Goal: Task Accomplishment & Management: Manage account settings

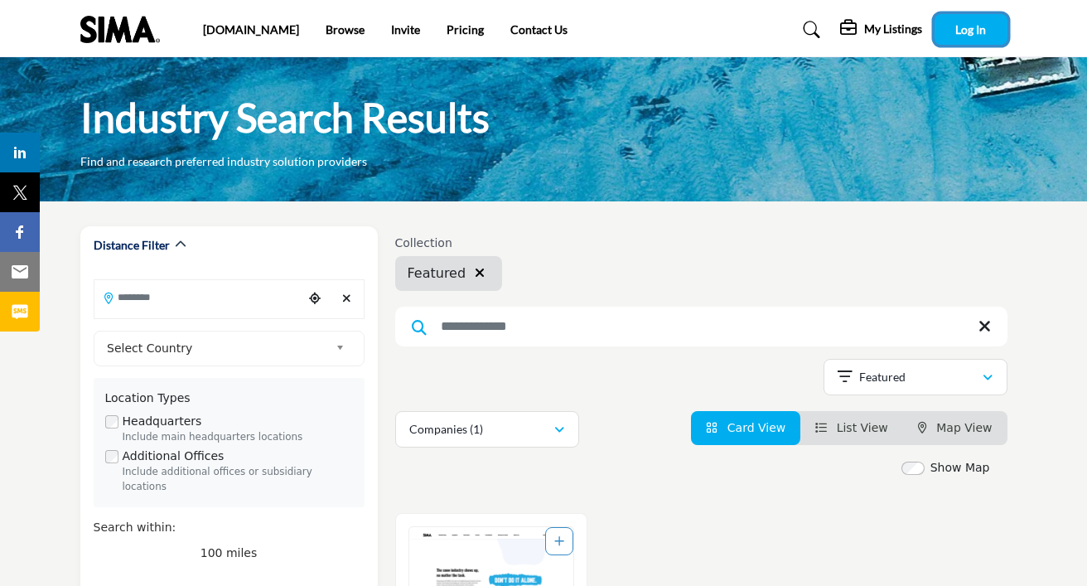
click at [985, 29] on span "Log In" at bounding box center [970, 29] width 31 height 14
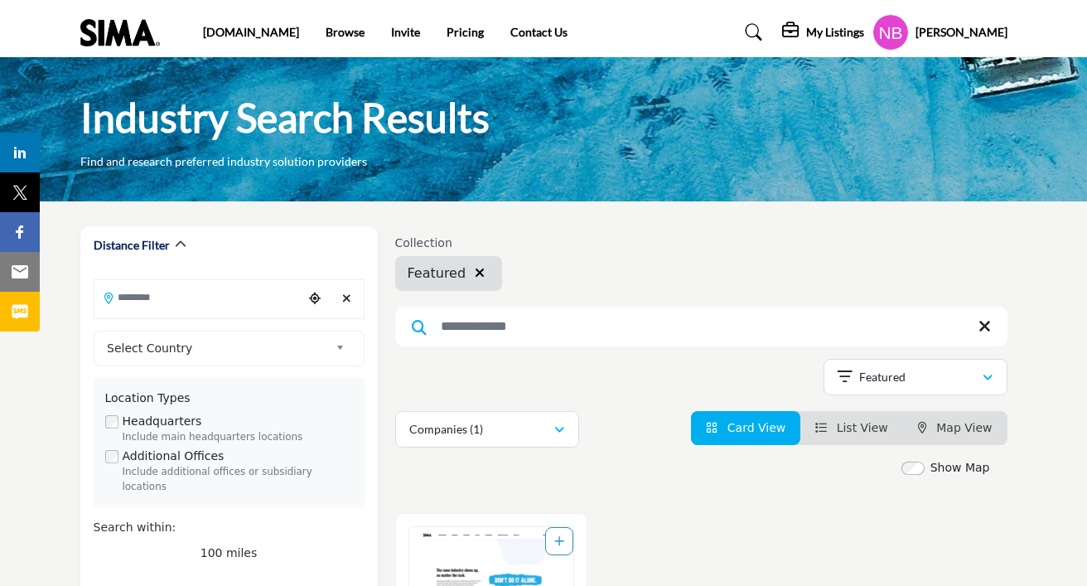
click at [814, 36] on h5 "My Listings" at bounding box center [835, 32] width 58 height 15
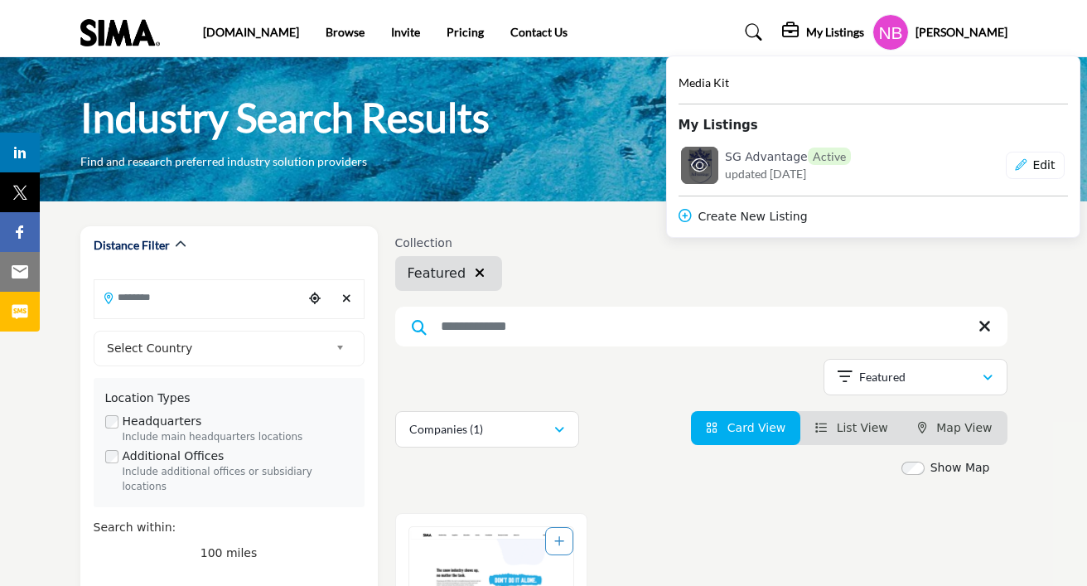
click at [760, 168] on span "updated [DATE]" at bounding box center [765, 173] width 81 height 17
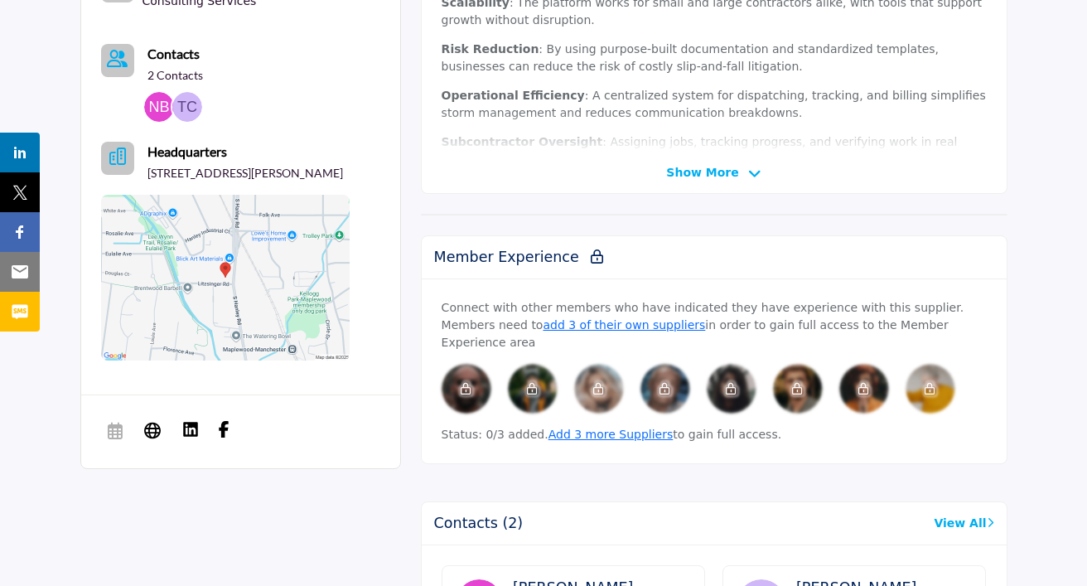
scroll to position [610, 0]
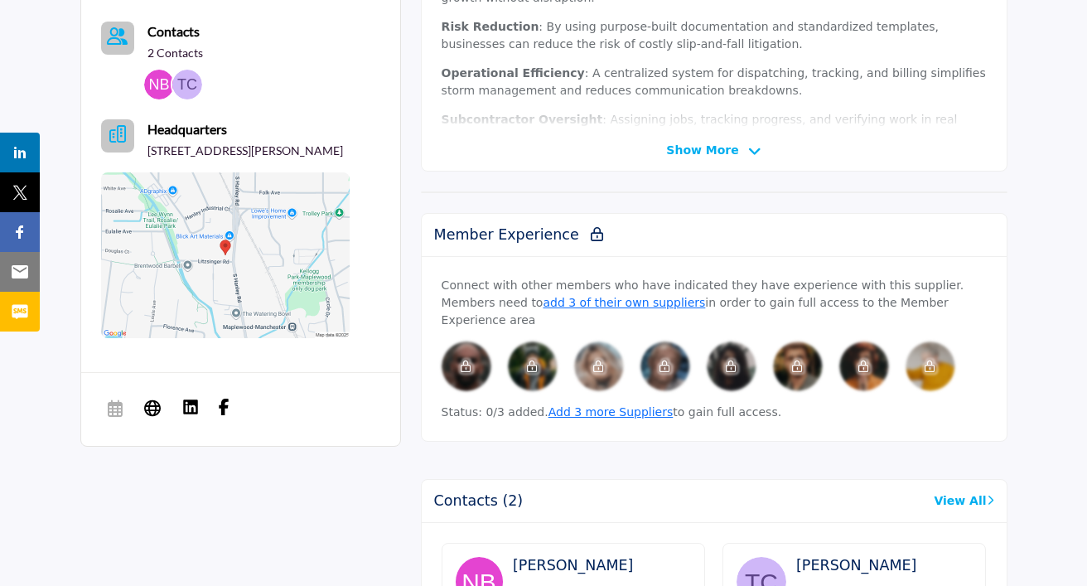
click at [183, 75] on img at bounding box center [187, 85] width 30 height 30
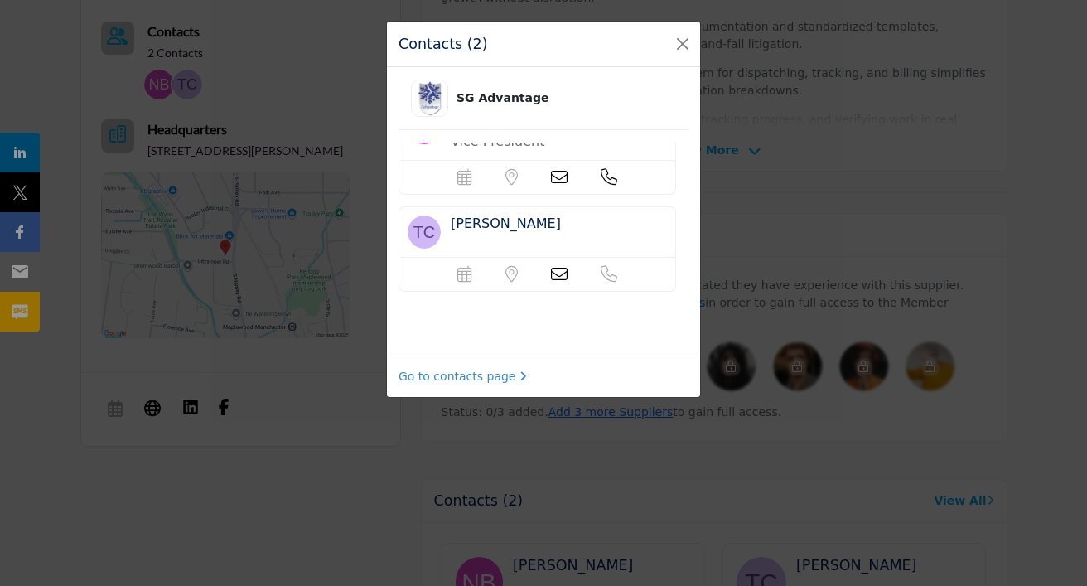
scroll to position [0, 0]
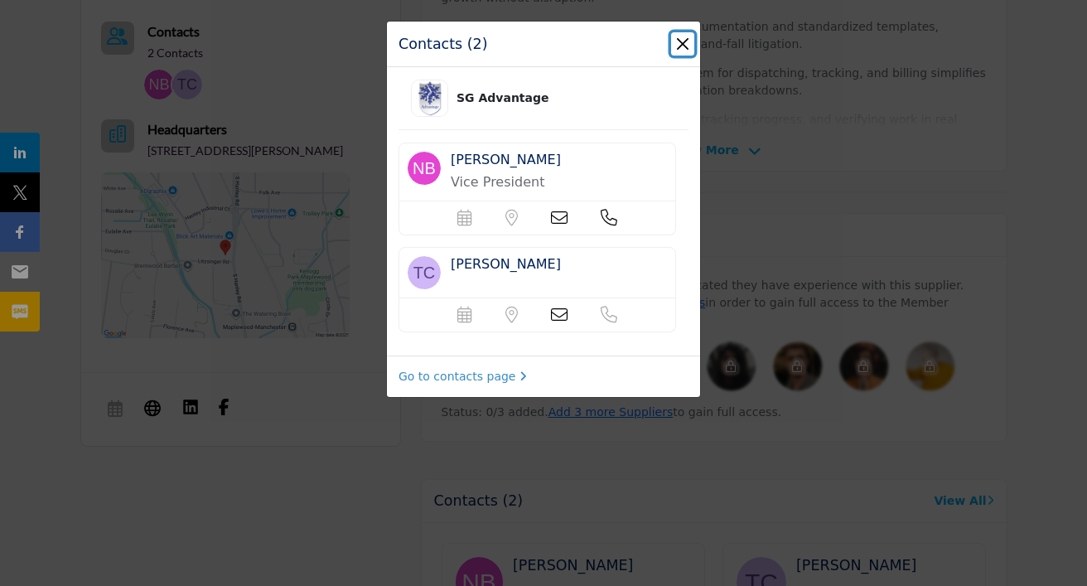
click at [676, 44] on button "Close" at bounding box center [682, 43] width 23 height 23
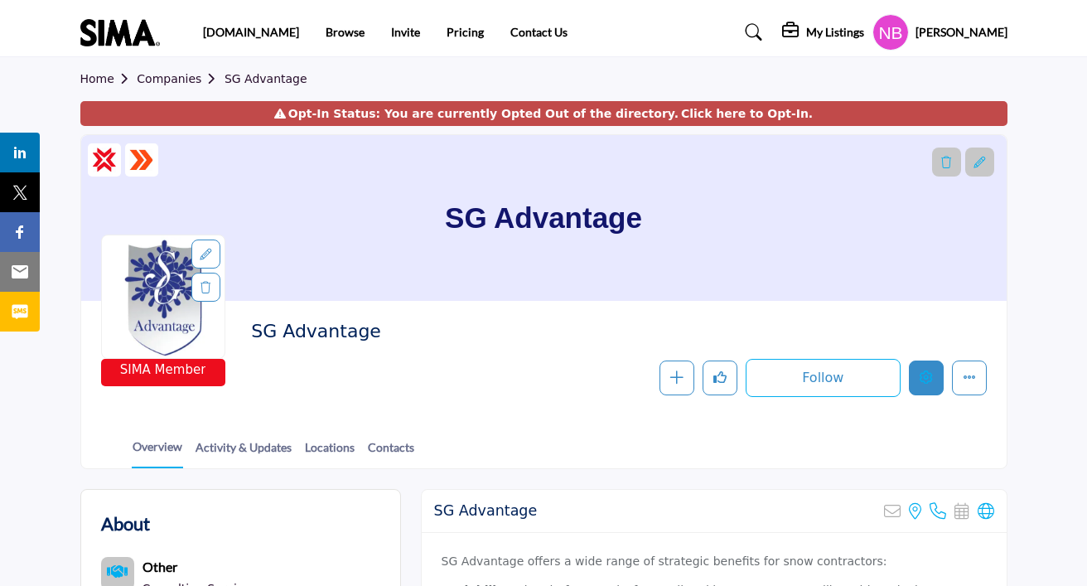
click at [925, 380] on icon "Edit company" at bounding box center [925, 376] width 13 height 13
click at [722, 93] on div at bounding box center [543, 293] width 1087 height 586
click at [741, 114] on link "Click here to Opt-In." at bounding box center [747, 113] width 132 height 17
click at [759, 114] on link "Click here to Opt-In." at bounding box center [747, 113] width 132 height 17
click at [663, 114] on div "Opt-In Status: You are currently Opted Out of the directory. Click here to Opt-…" at bounding box center [543, 113] width 927 height 25
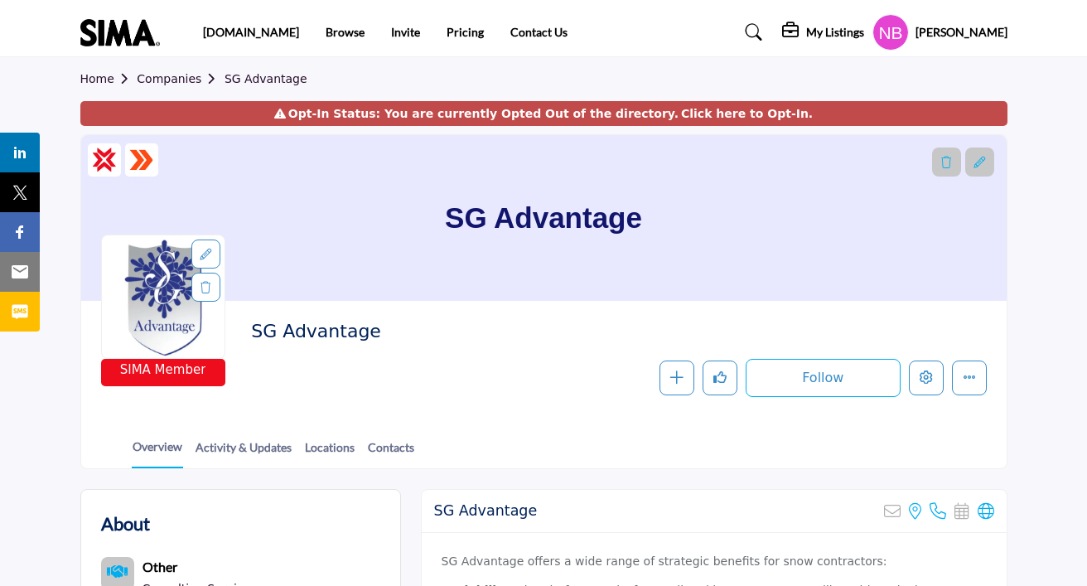
click at [554, 114] on div "Opt-In Status: You are currently Opted Out of the directory. Click here to Opt-…" at bounding box center [543, 113] width 927 height 25
click at [437, 112] on div "Opt-In Status: You are currently Opted Out of the directory. Click here to Opt-…" at bounding box center [543, 113] width 927 height 25
click at [320, 117] on div "Opt-In Status: You are currently Opted Out of the directory. Click here to Opt-…" at bounding box center [543, 113] width 927 height 25
click at [286, 117] on icon at bounding box center [280, 114] width 12 height 12
click at [617, 116] on div "Opt-In Status: You are currently Opted Out of the directory. Click here to Opt-…" at bounding box center [543, 113] width 927 height 25
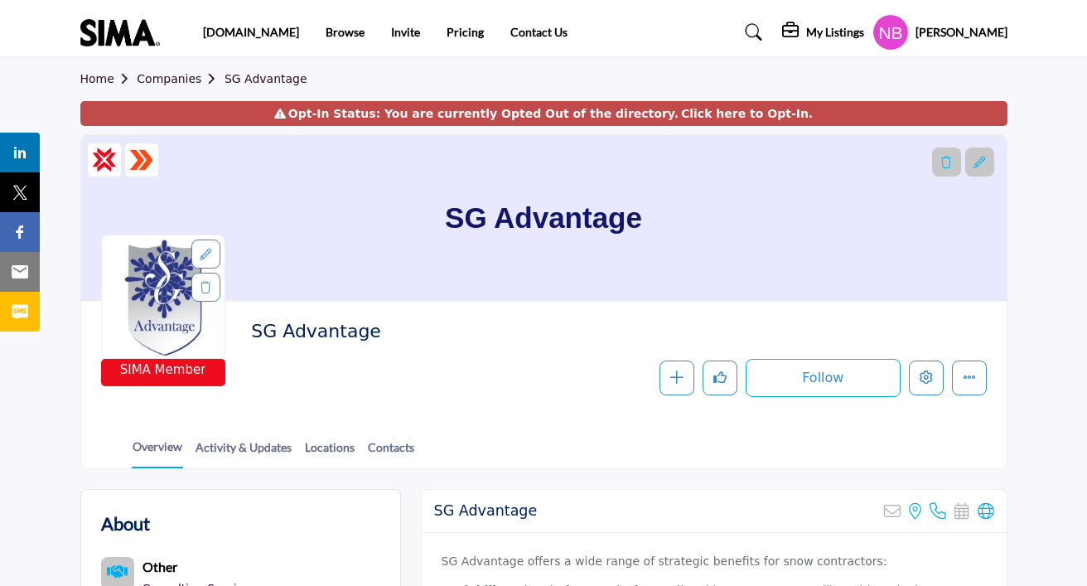
click at [720, 116] on link "Click here to Opt-In." at bounding box center [747, 113] width 132 height 17
click at [750, 111] on link "Click here to Opt-In." at bounding box center [747, 113] width 132 height 17
click at [768, 111] on link "Click here to Opt-In." at bounding box center [747, 113] width 132 height 17
drag, startPoint x: 768, startPoint y: 111, endPoint x: 756, endPoint y: 111, distance: 11.6
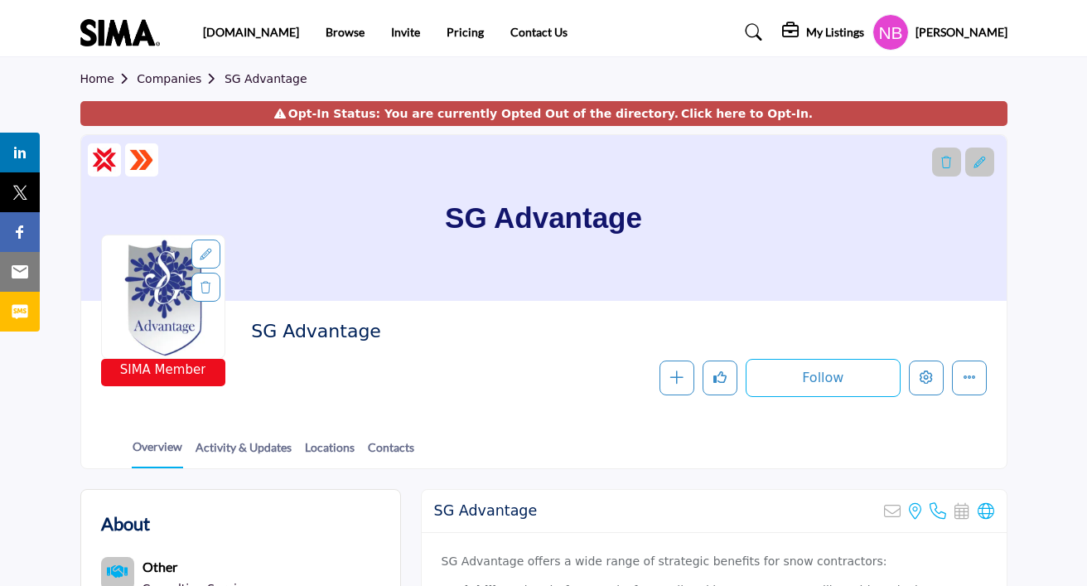
click at [768, 111] on link "Click here to Opt-In." at bounding box center [747, 113] width 132 height 17
click at [751, 111] on link "Click here to Opt-In." at bounding box center [747, 113] width 132 height 17
click at [688, 112] on link "Click here to Opt-In." at bounding box center [747, 113] width 132 height 17
click at [681, 112] on link "Click here to Opt-In." at bounding box center [747, 113] width 132 height 17
click at [692, 112] on link "Click here to Opt-In." at bounding box center [747, 113] width 132 height 17
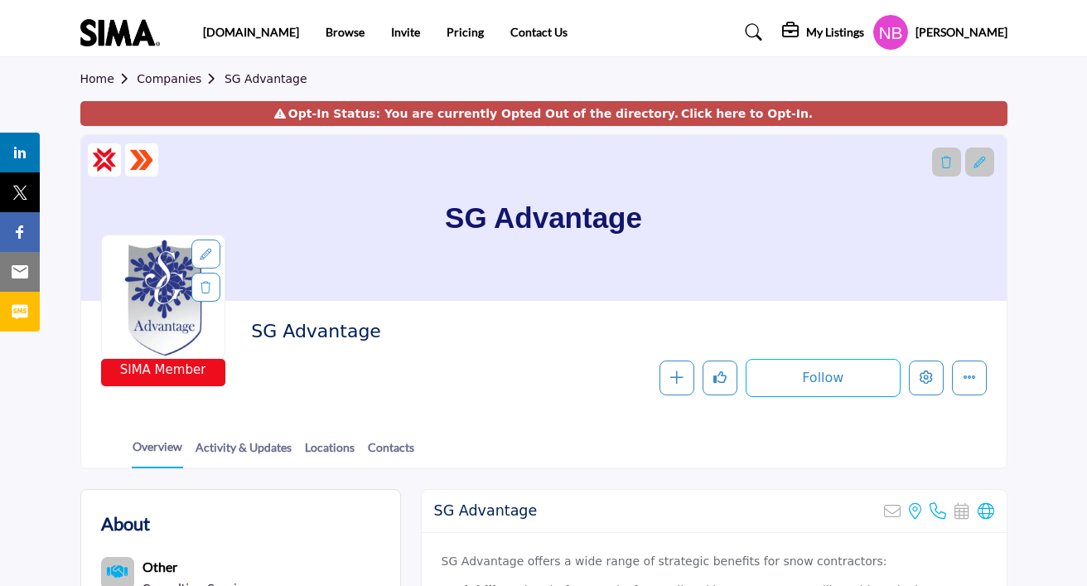
click at [727, 112] on link "Click here to Opt-In." at bounding box center [747, 113] width 132 height 17
click at [769, 112] on link "Click here to Opt-In." at bounding box center [747, 113] width 132 height 17
click at [404, 457] on link "Contacts" at bounding box center [391, 452] width 48 height 29
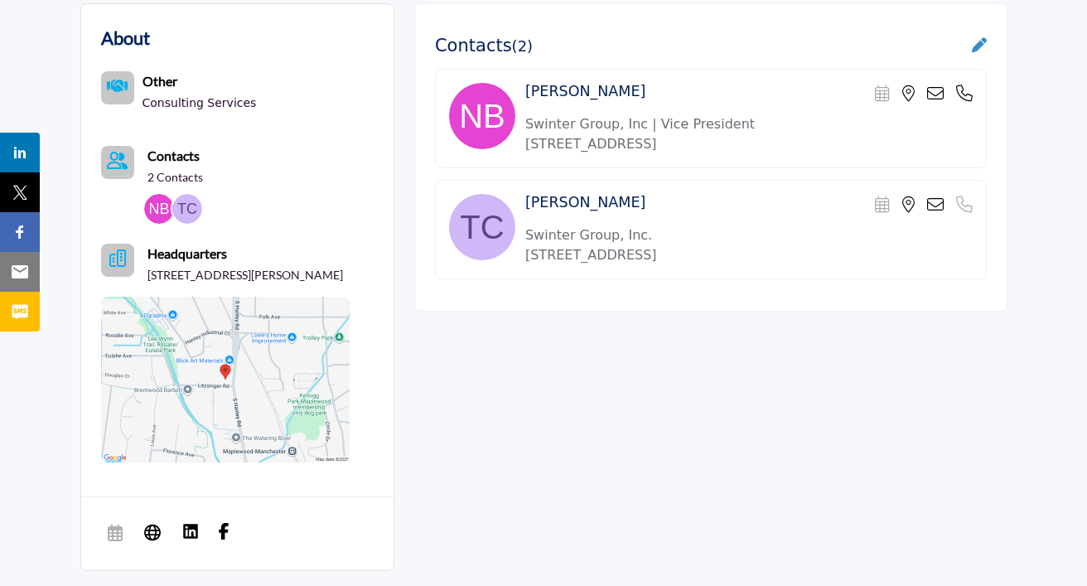
scroll to position [491, 0]
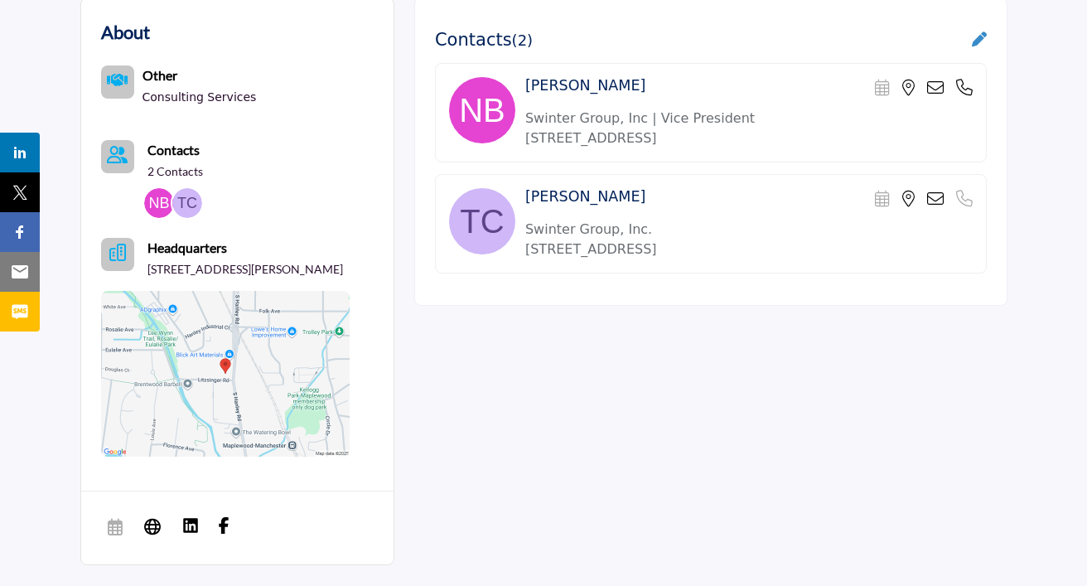
click at [983, 40] on icon at bounding box center [979, 38] width 15 height 15
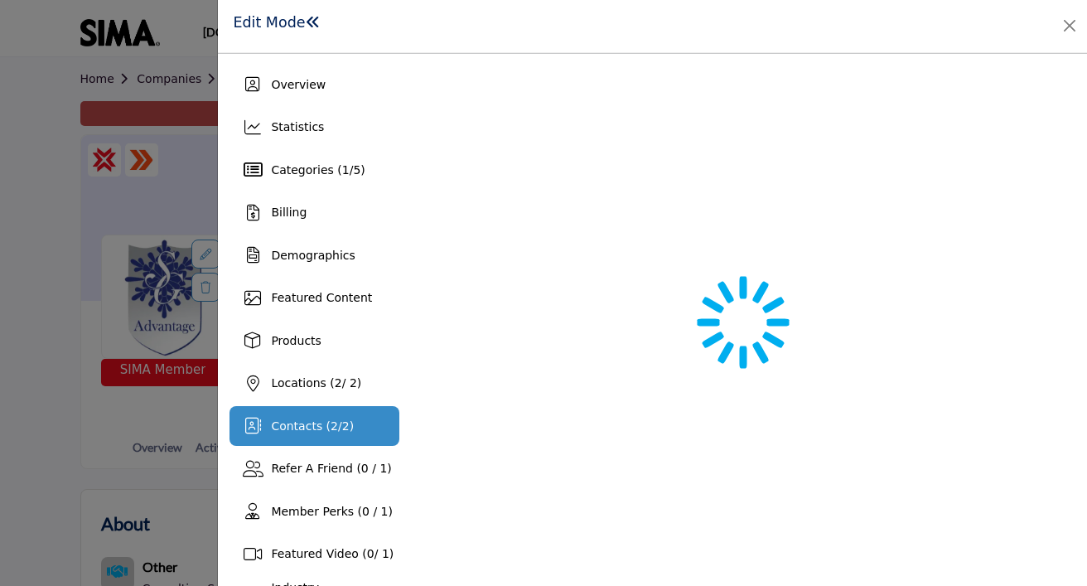
scroll to position [351, 0]
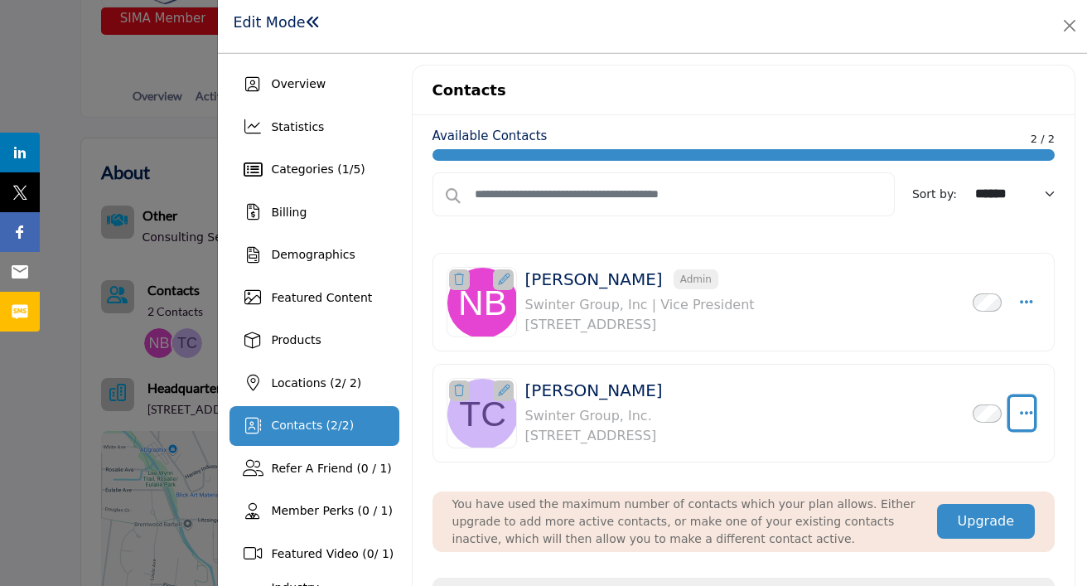
click at [1025, 409] on icon "Select Droddown options" at bounding box center [1026, 412] width 13 height 15
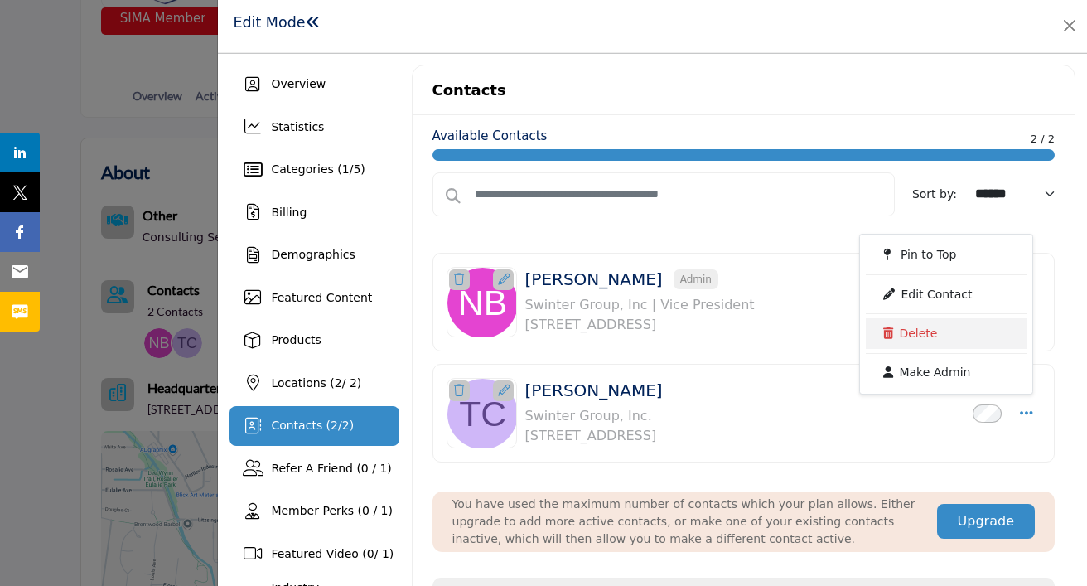
click at [944, 335] on link "Delete" at bounding box center [946, 333] width 161 height 30
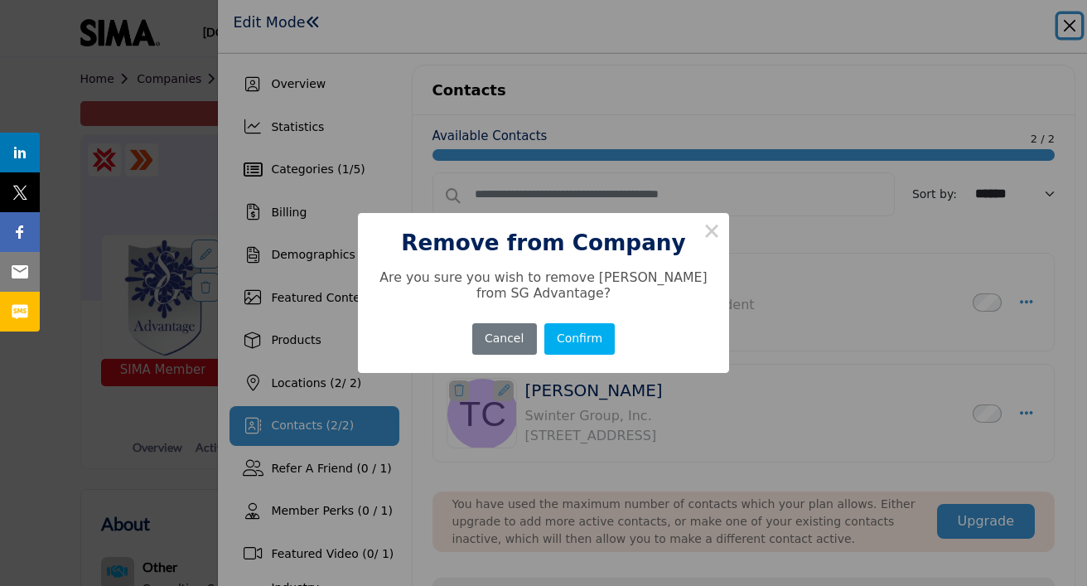
click at [578, 335] on button "Confirm" at bounding box center [579, 339] width 71 height 32
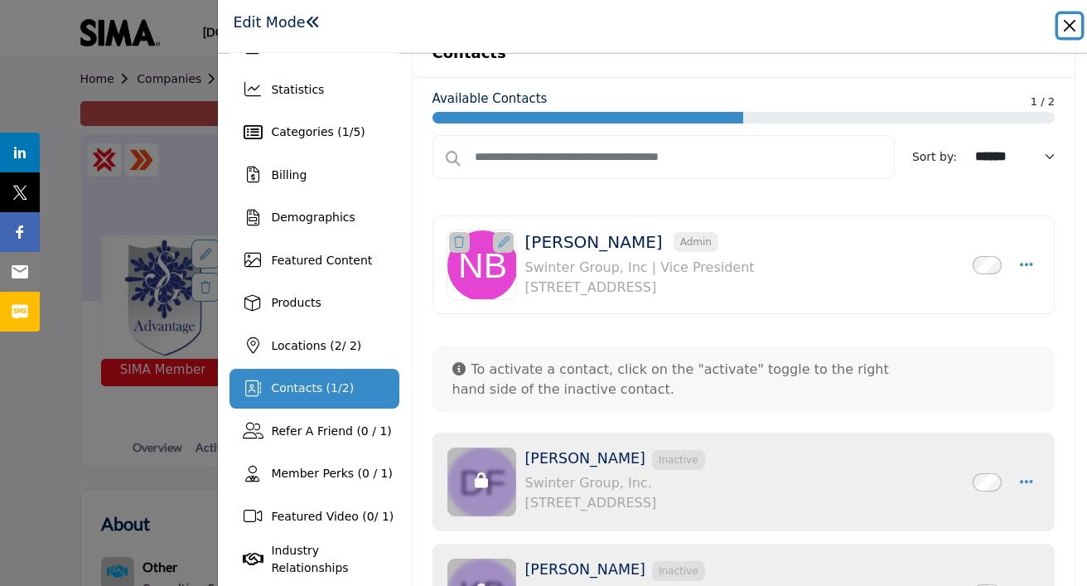
scroll to position [22, 0]
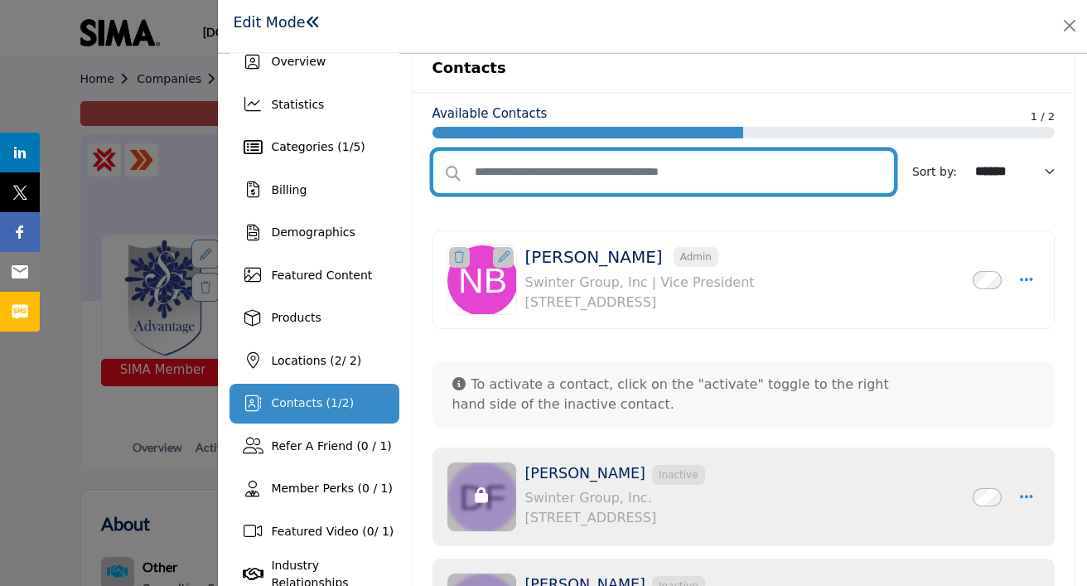
click at [685, 166] on input "text" at bounding box center [663, 172] width 462 height 44
type input "*"
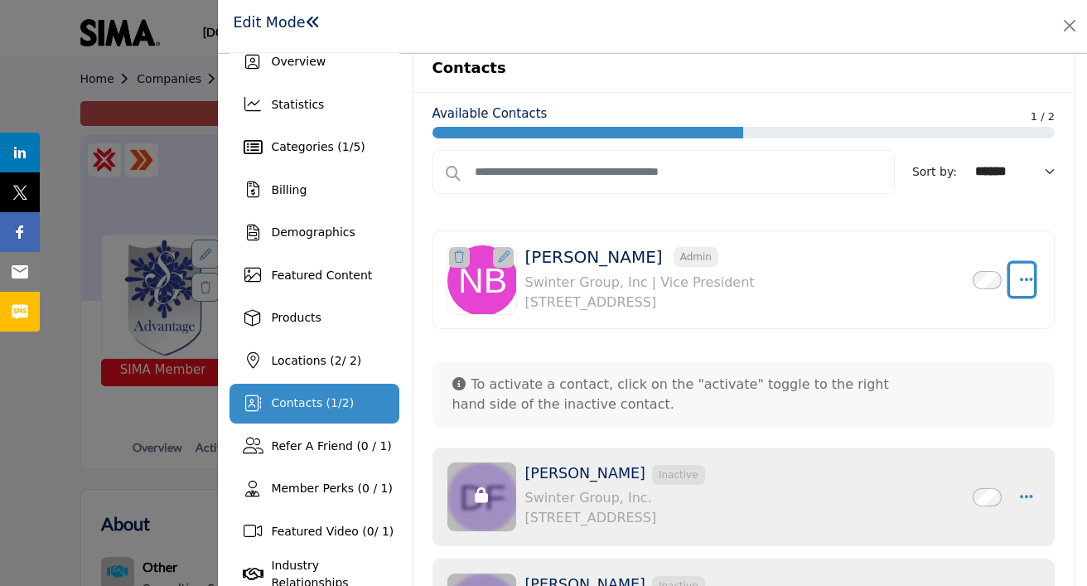
click at [1026, 274] on icon "Select Droddown options" at bounding box center [1026, 279] width 13 height 15
click at [692, 375] on p "To activate a contact, click on the "activate" toggle to the right hand side of…" at bounding box center [685, 394] width 466 height 40
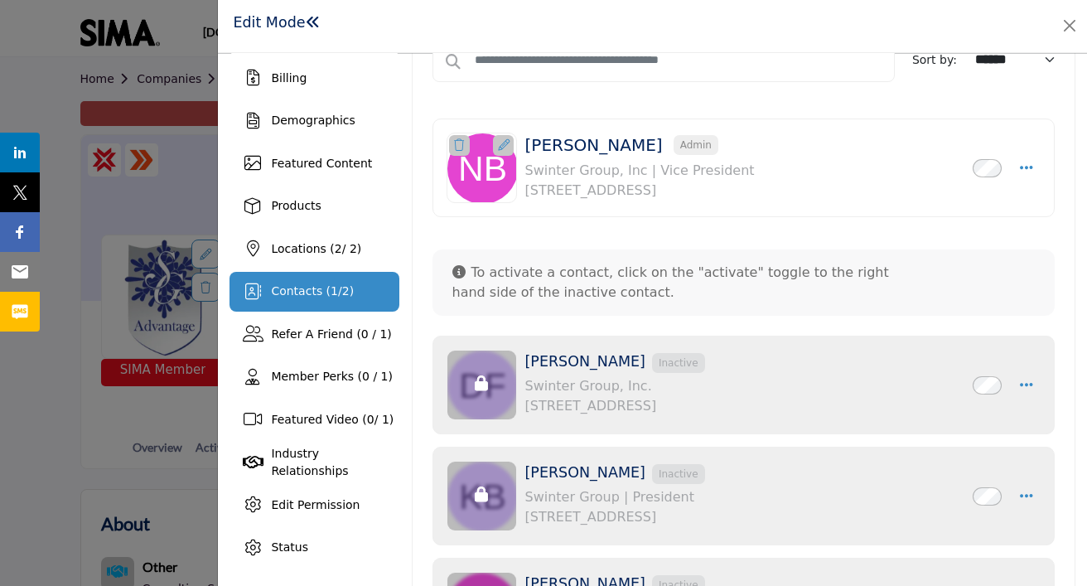
scroll to position [128, 0]
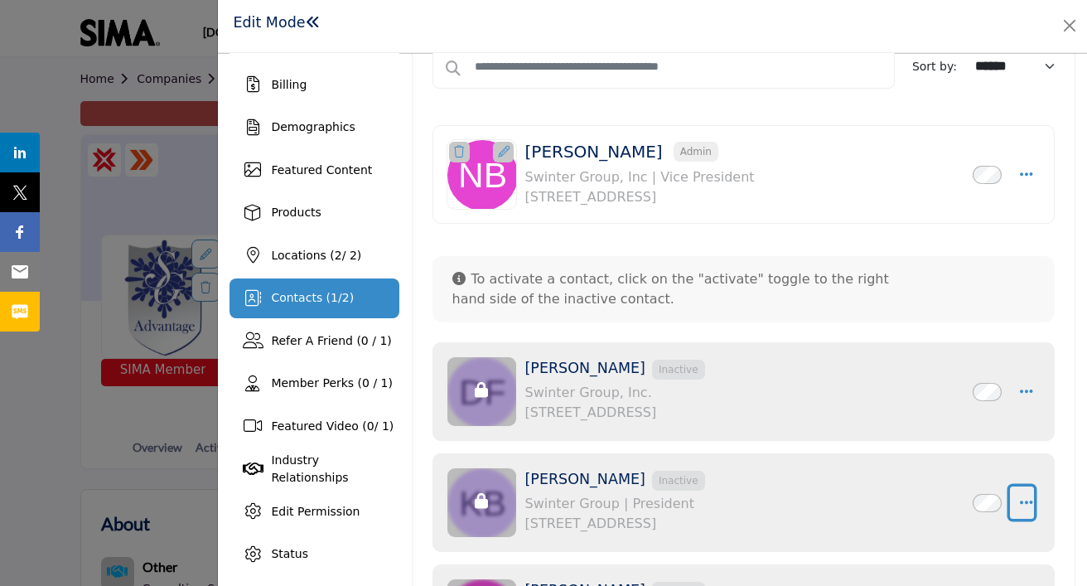
click at [1024, 504] on icon "button" at bounding box center [1026, 502] width 13 height 15
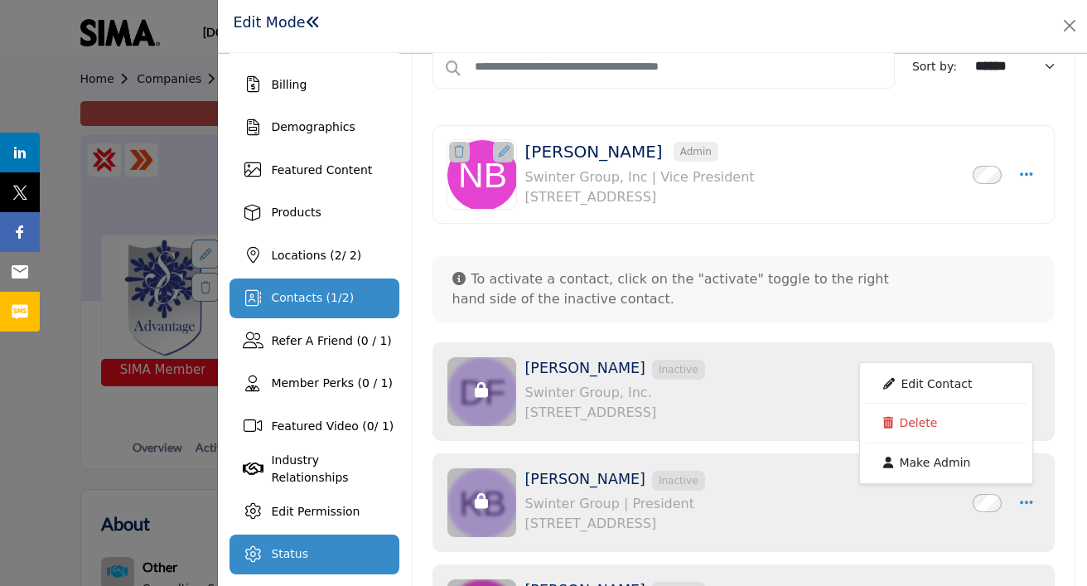
click at [296, 542] on div "Status" at bounding box center [313, 554] width 169 height 40
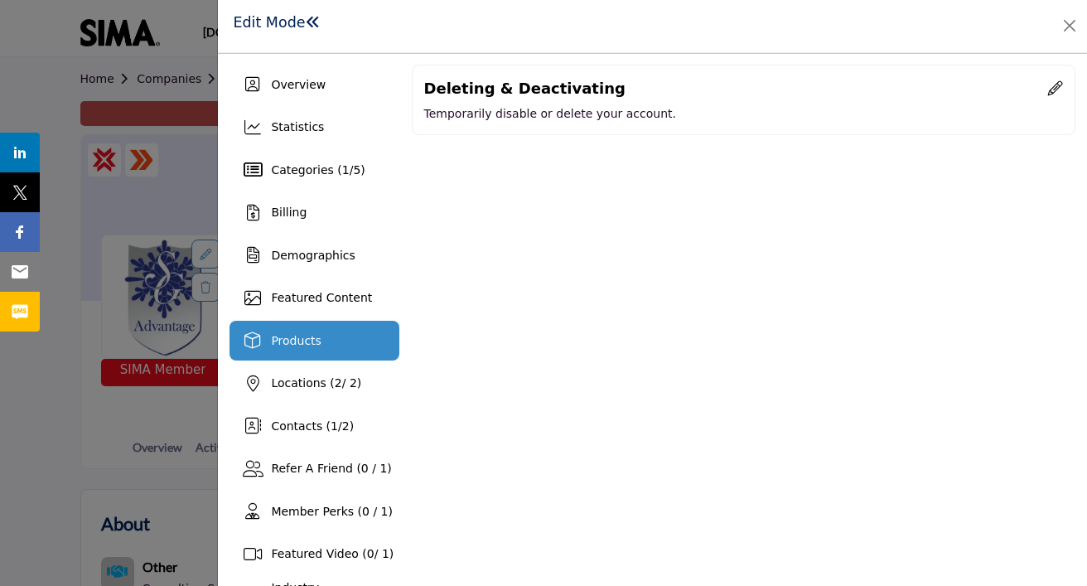
scroll to position [128, 0]
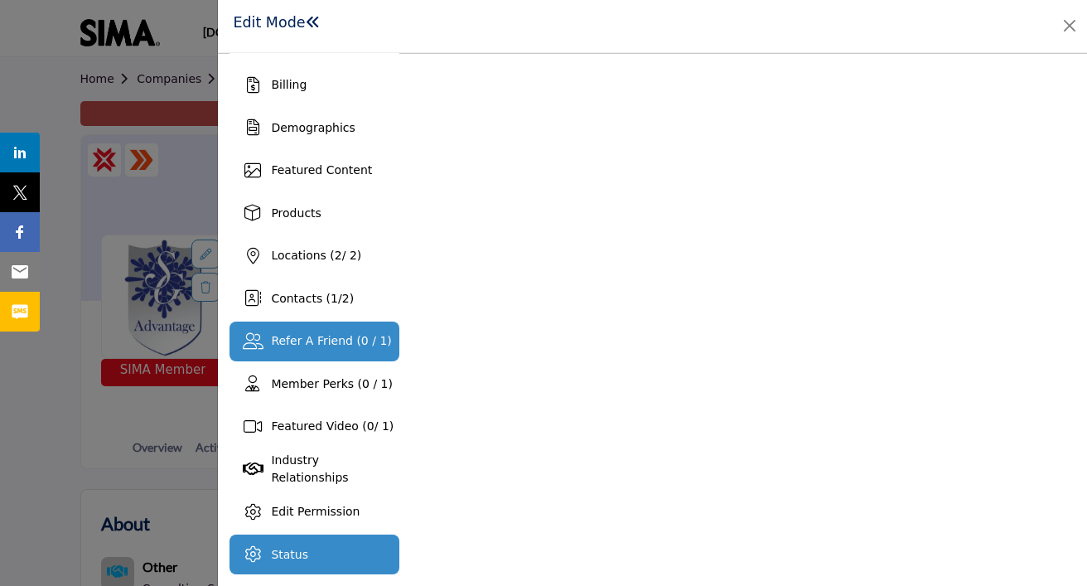
click at [315, 340] on span "Refer A Friend (0 / 1)" at bounding box center [331, 340] width 120 height 13
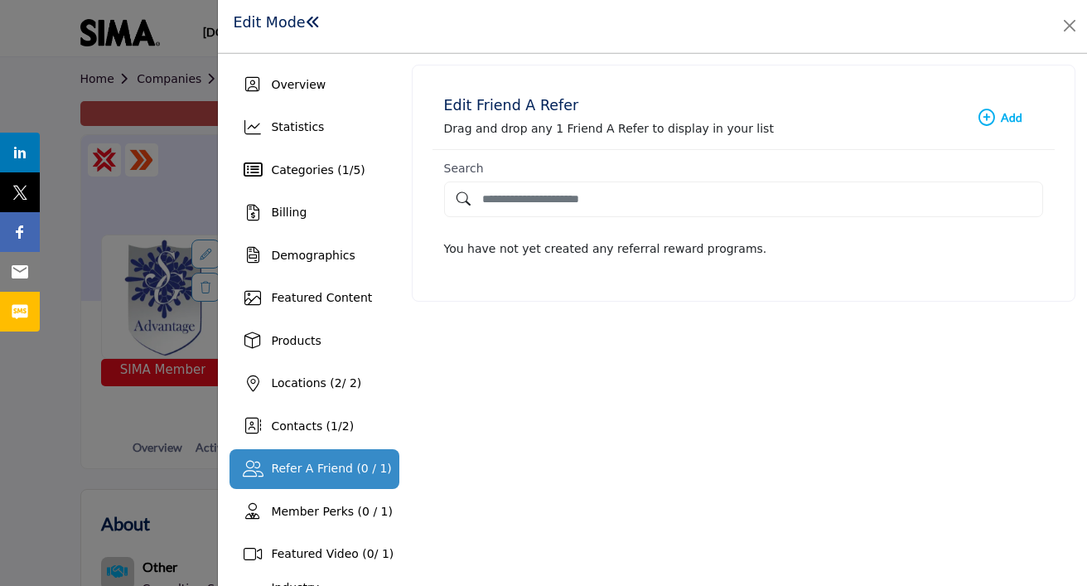
click at [995, 113] on b "Add New Add" at bounding box center [1000, 117] width 44 height 17
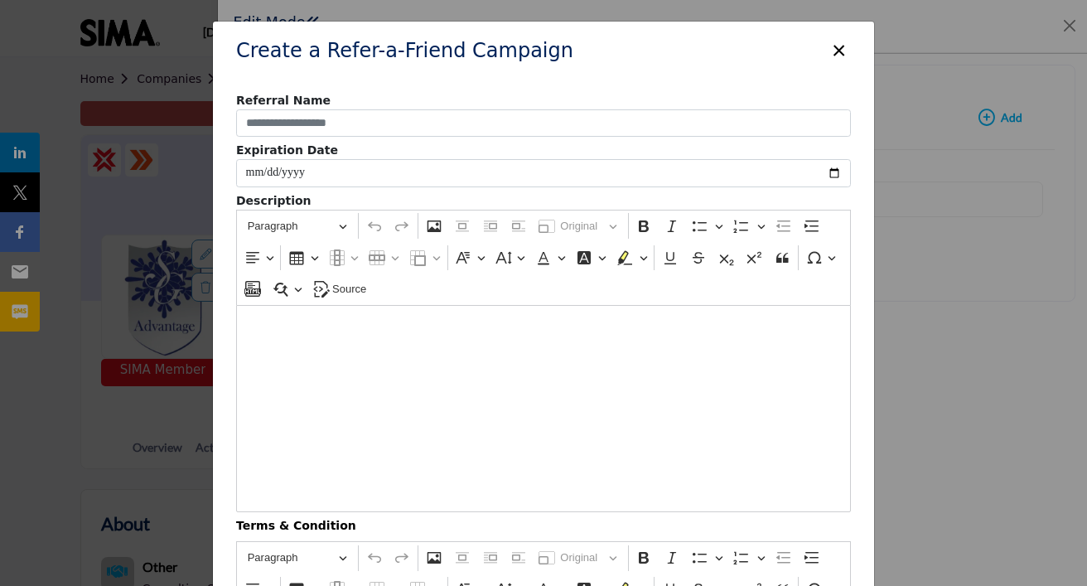
click at [840, 41] on button "×" at bounding box center [839, 48] width 24 height 31
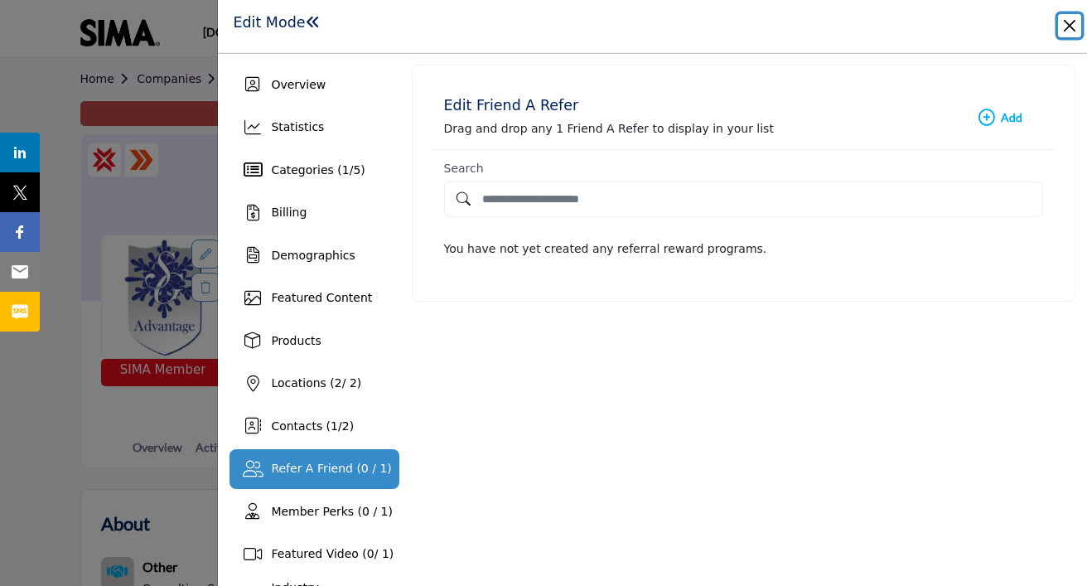
click at [1064, 26] on button "Close" at bounding box center [1069, 25] width 23 height 23
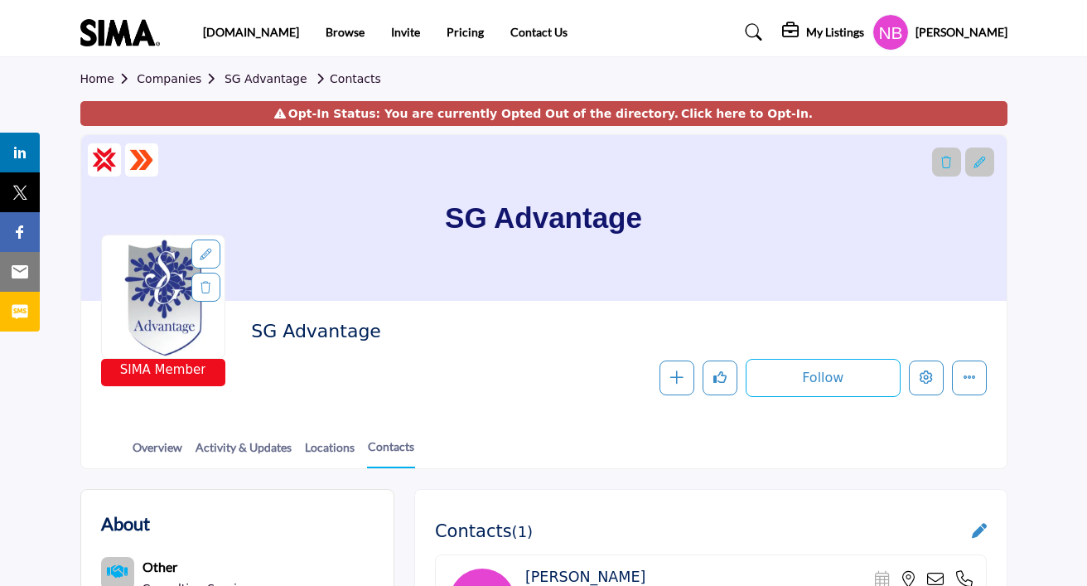
click at [769, 112] on link "Click here to Opt-In." at bounding box center [747, 113] width 132 height 17
click at [681, 108] on link "Click here to Opt-In." at bounding box center [747, 113] width 132 height 17
click at [553, 113] on div "Opt-In Status: You are currently Opted Out of the directory. Click here to Opt-…" at bounding box center [543, 113] width 927 height 25
click at [286, 118] on icon at bounding box center [280, 114] width 12 height 12
click at [806, 30] on h5 "My Listings" at bounding box center [835, 32] width 58 height 15
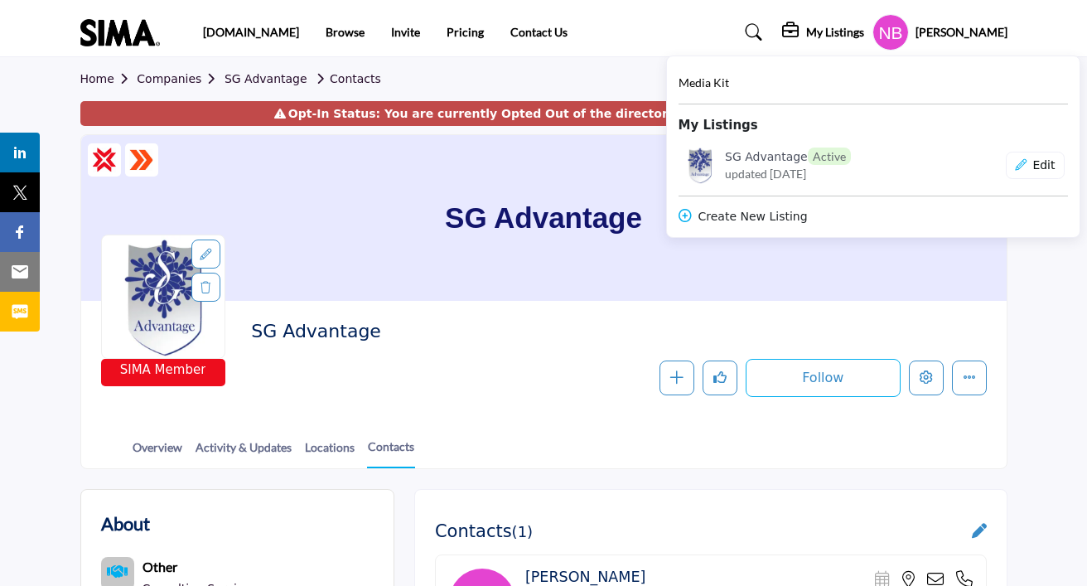
click at [629, 364] on div "Follow Following Message Recommend Add to My Suppliers Phone Number Claim Listi…" at bounding box center [728, 378] width 514 height 38
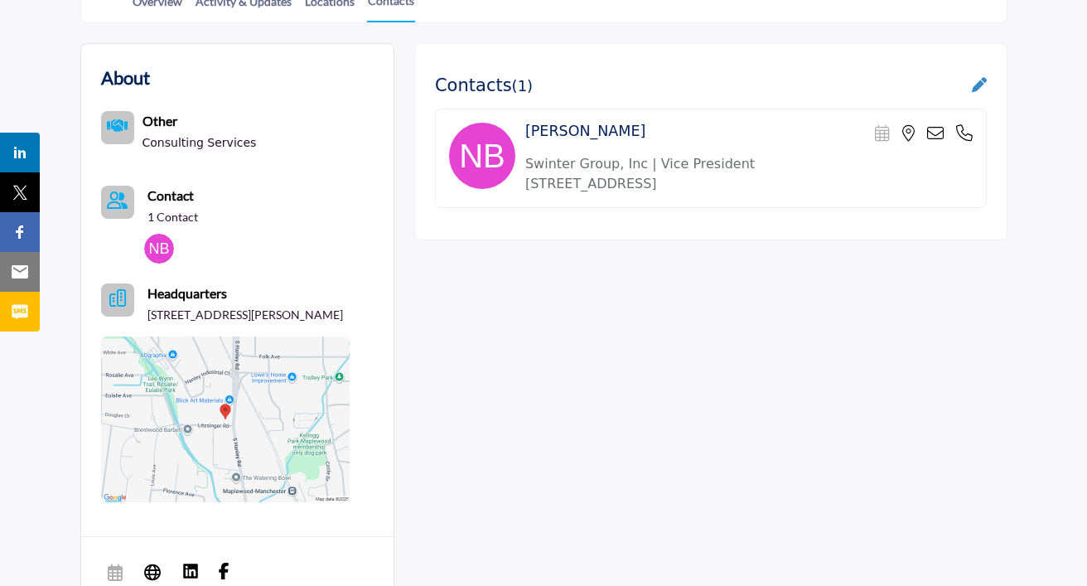
scroll to position [446, 0]
click at [968, 83] on div "Contacts ( 1 )" at bounding box center [711, 85] width 552 height 21
click at [974, 83] on icon at bounding box center [979, 83] width 15 height 15
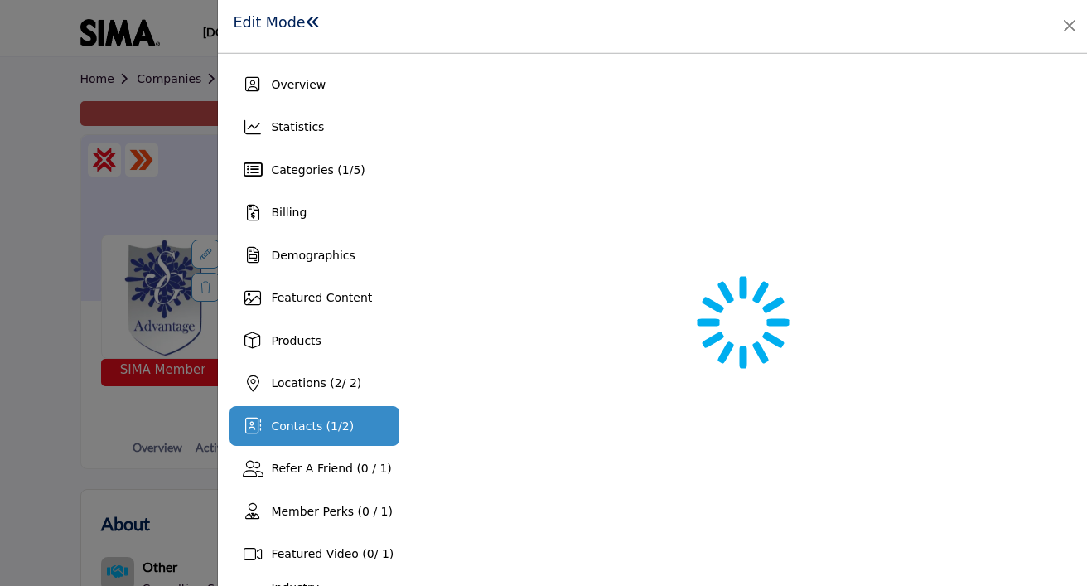
scroll to position [446, 0]
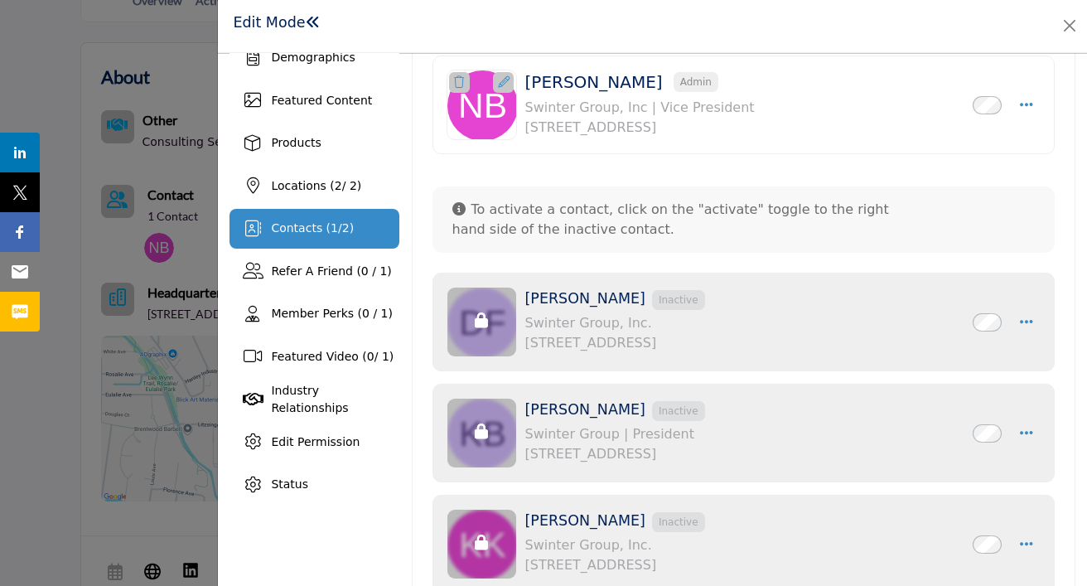
scroll to position [200, 0]
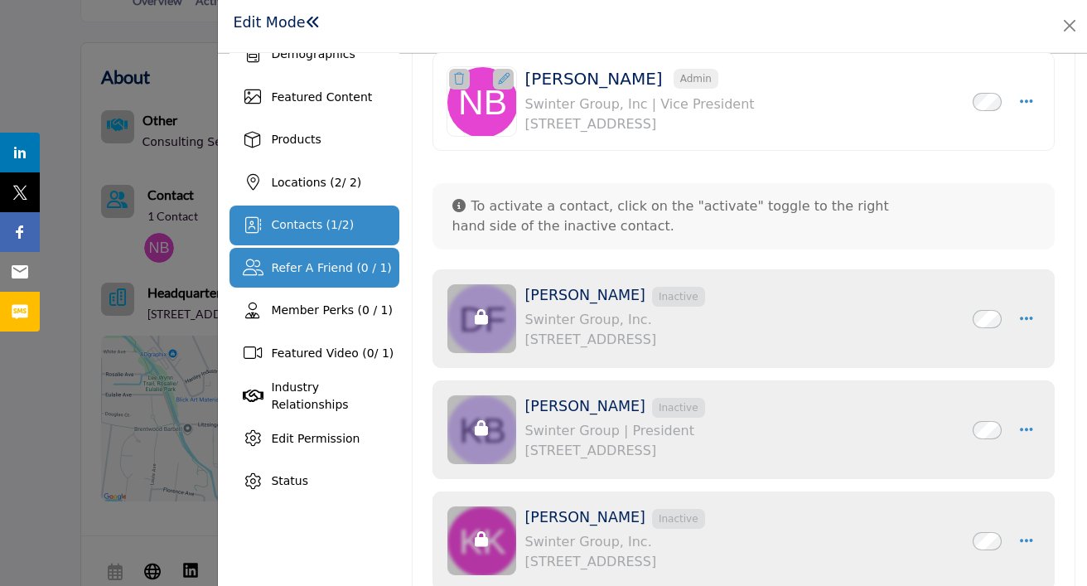
click at [325, 266] on span "Refer A Friend (0 / 1)" at bounding box center [331, 267] width 120 height 13
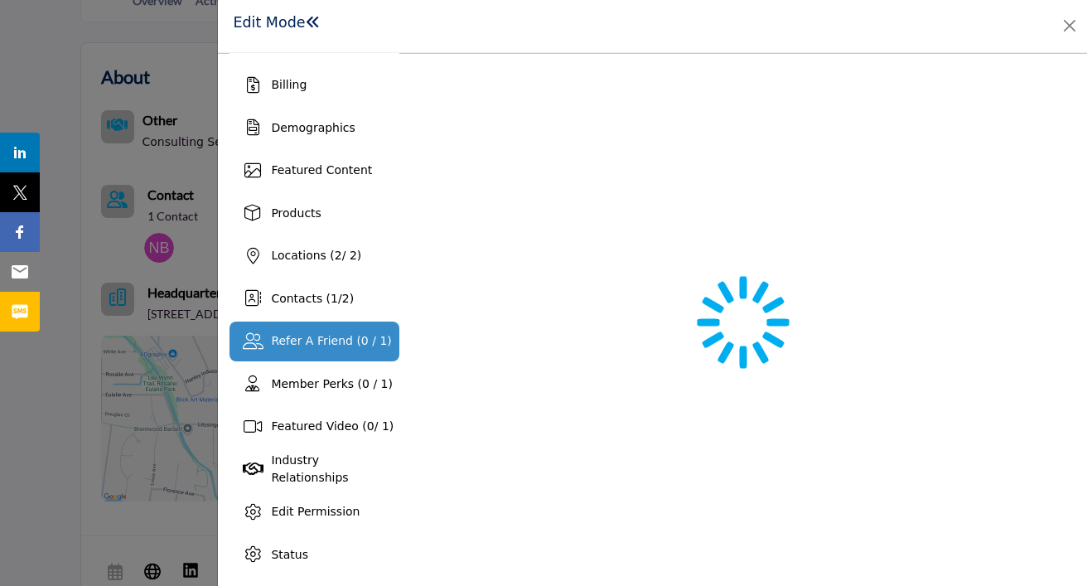
scroll to position [128, 0]
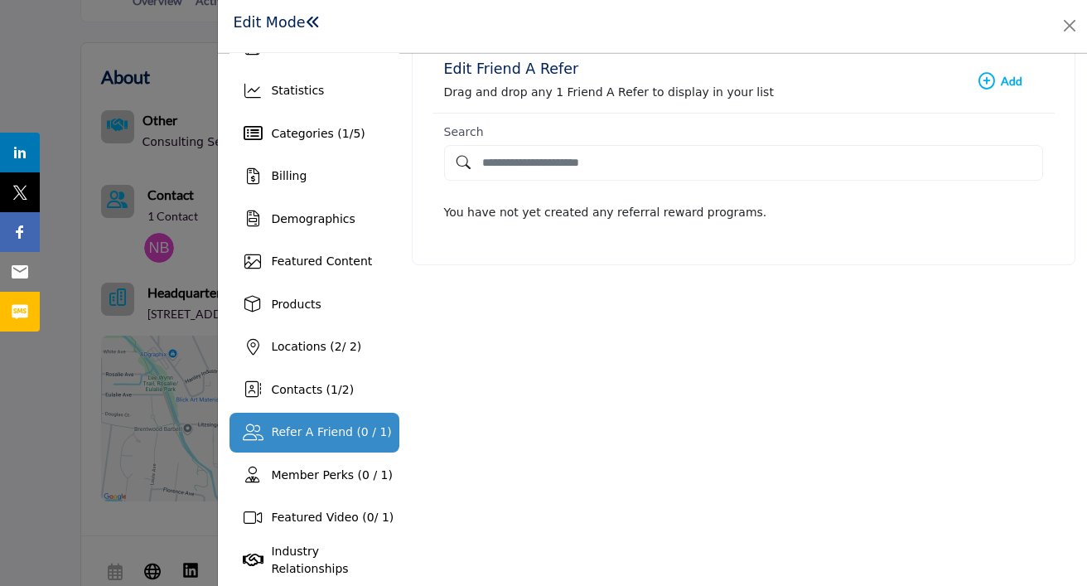
scroll to position [12, 0]
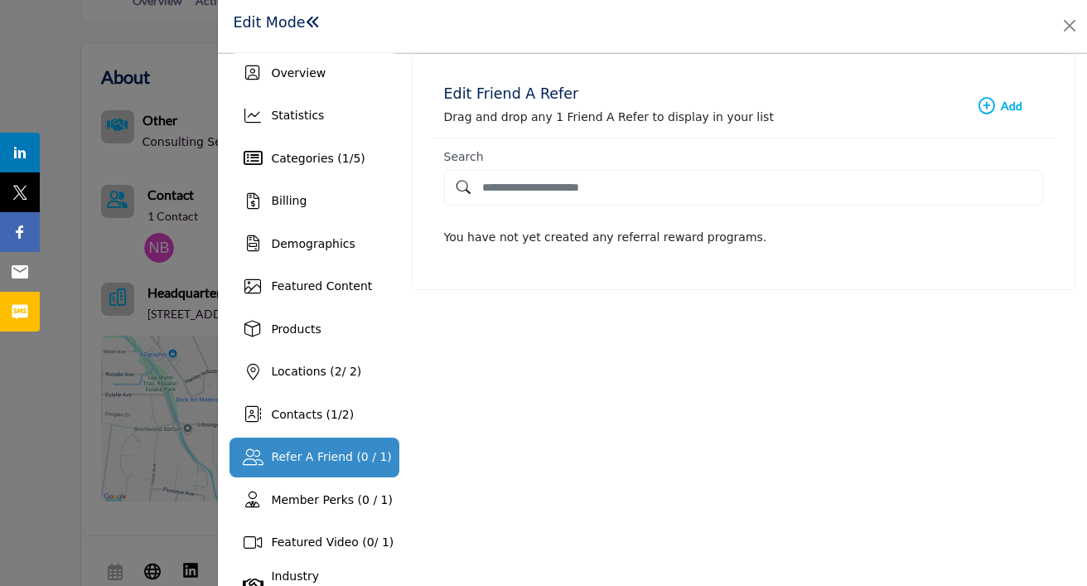
click at [996, 107] on b "Add New Add" at bounding box center [1000, 106] width 44 height 17
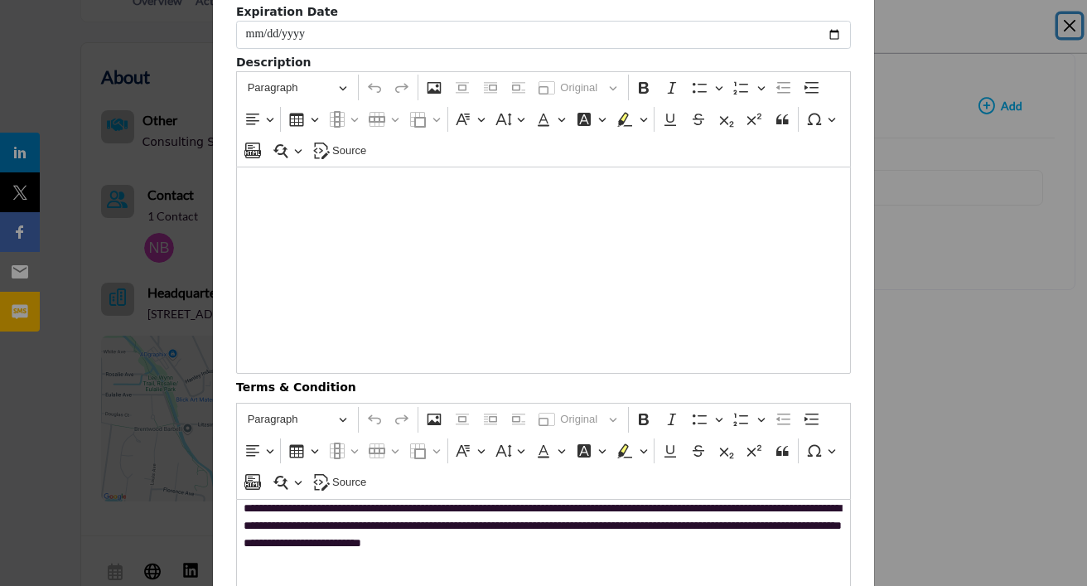
scroll to position [0, 0]
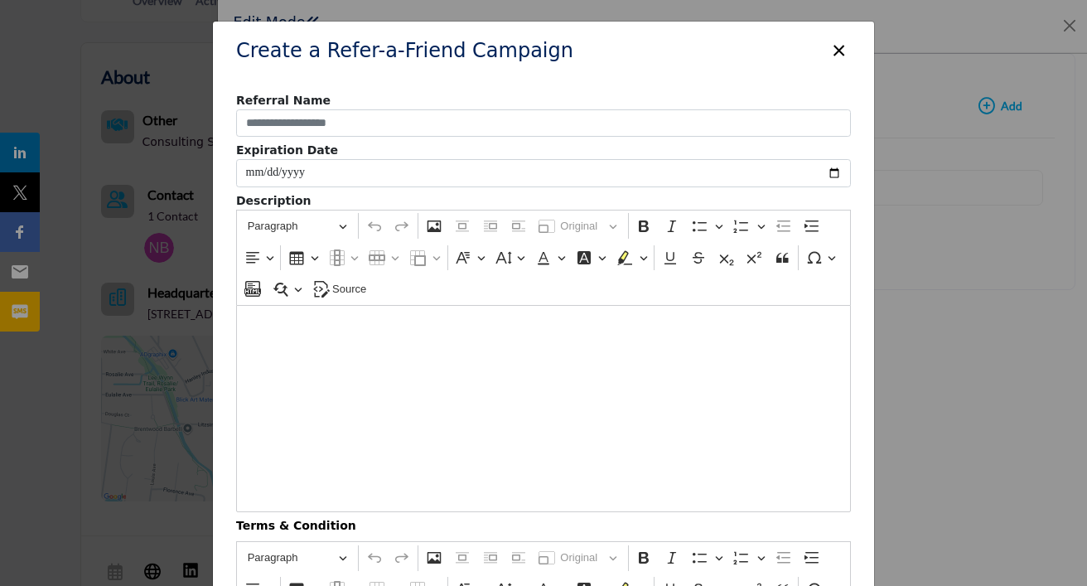
click at [837, 55] on button "×" at bounding box center [839, 48] width 24 height 31
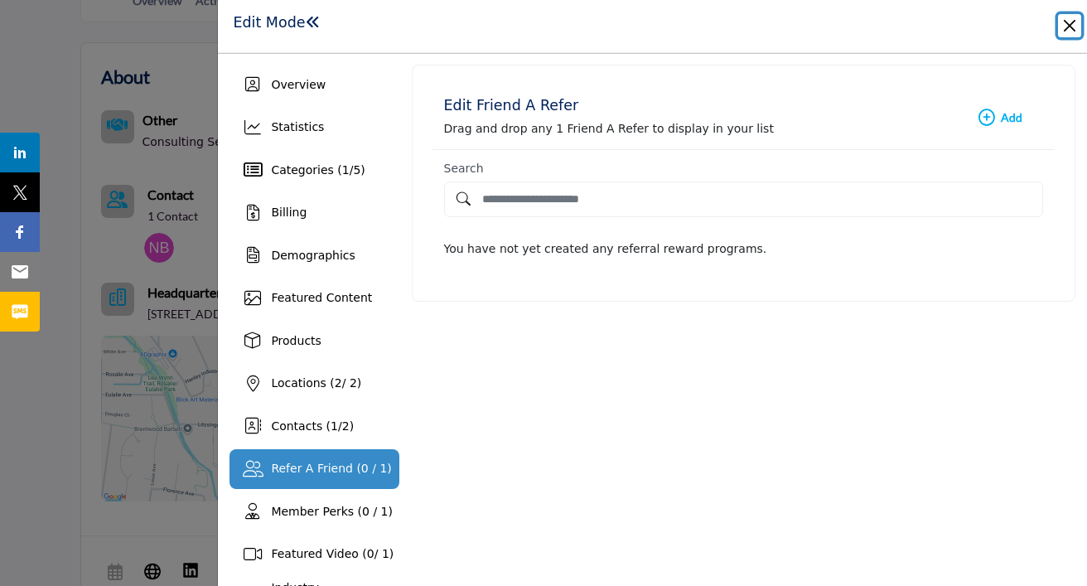
click at [1067, 25] on button "Close" at bounding box center [1069, 25] width 23 height 23
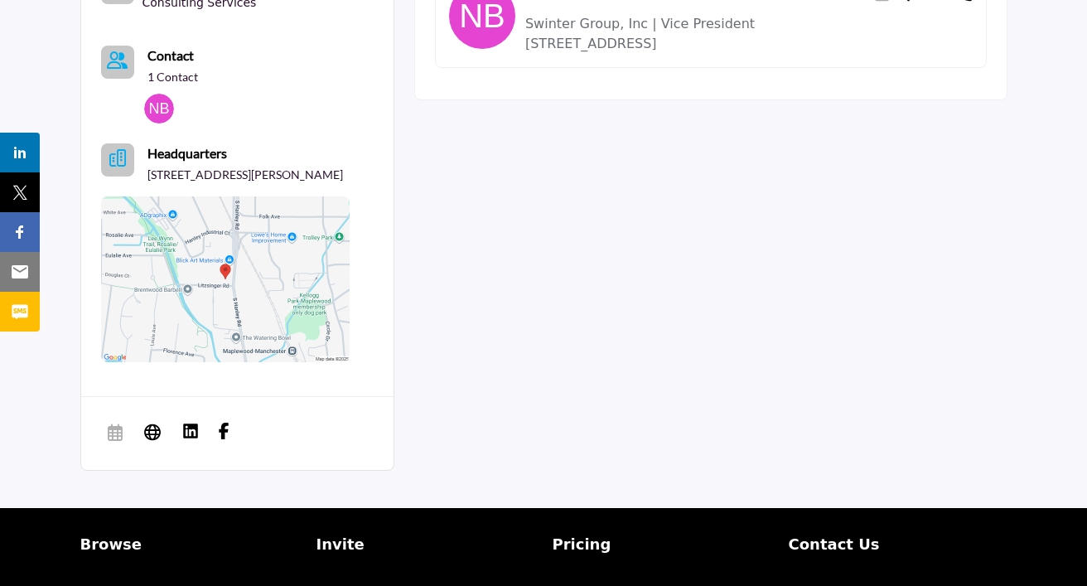
scroll to position [620, 0]
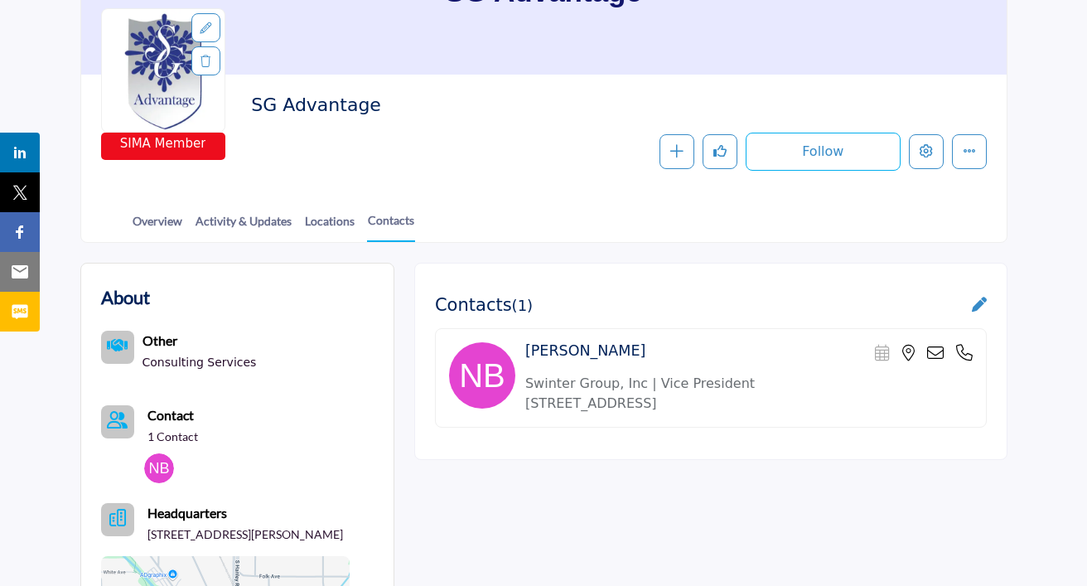
scroll to position [239, 0]
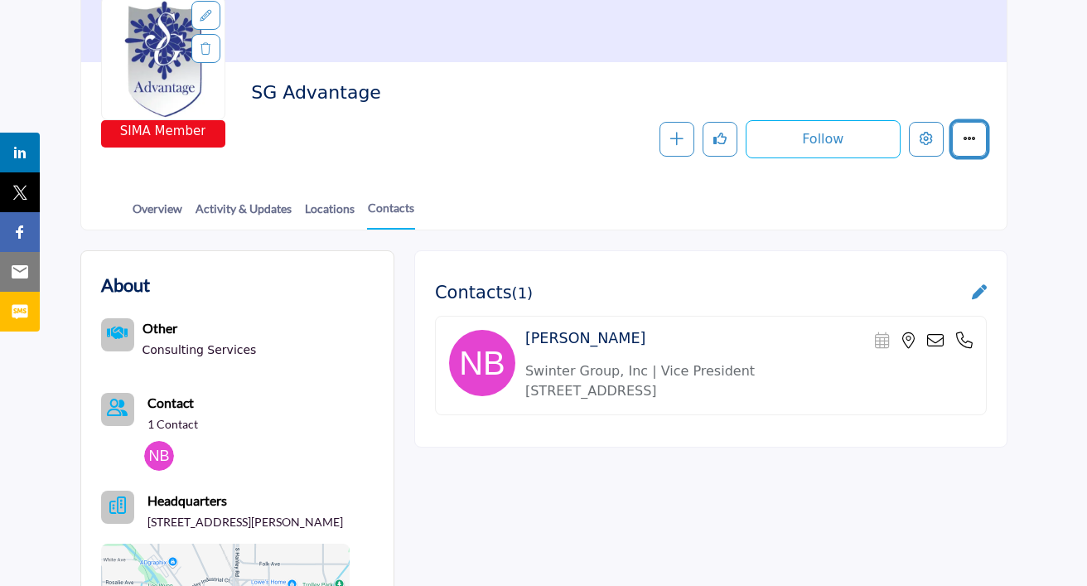
click at [977, 142] on button "More details" at bounding box center [969, 139] width 35 height 35
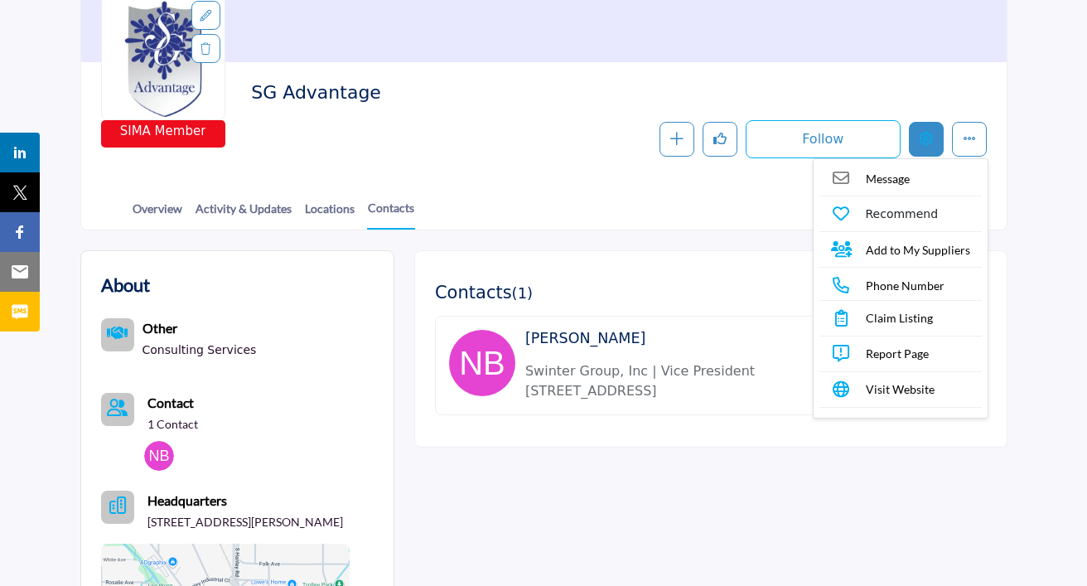
click at [919, 137] on button "Edit company" at bounding box center [926, 139] width 35 height 35
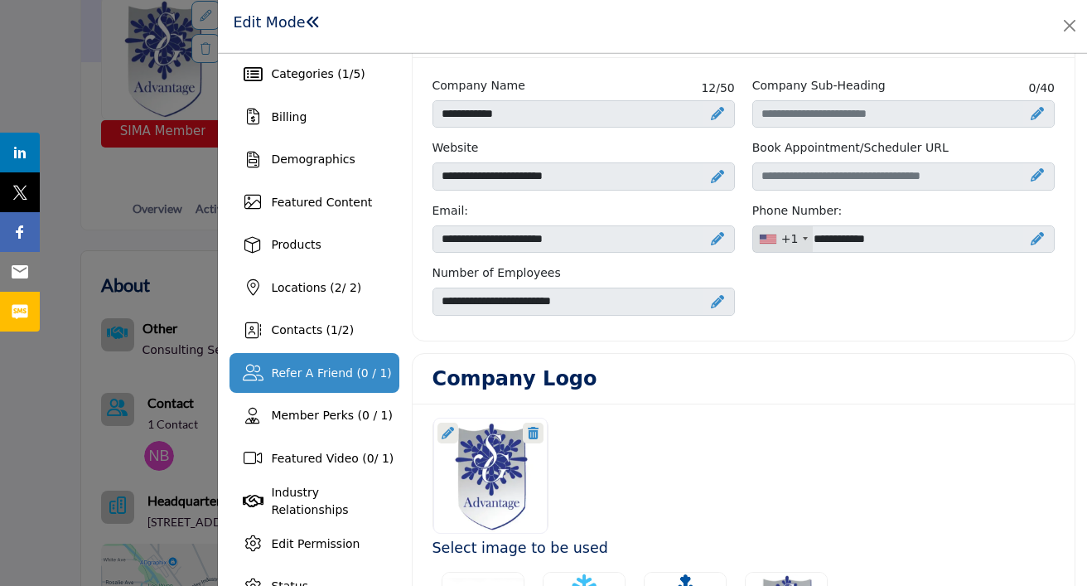
scroll to position [96, 0]
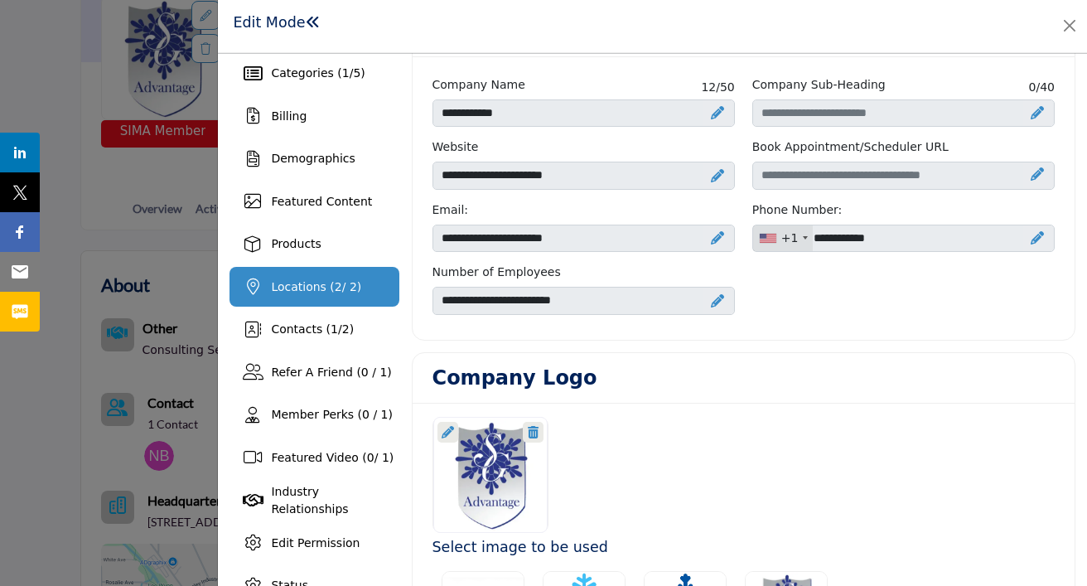
click at [312, 286] on span "Locations ( 2 / 2)" at bounding box center [316, 286] width 90 height 13
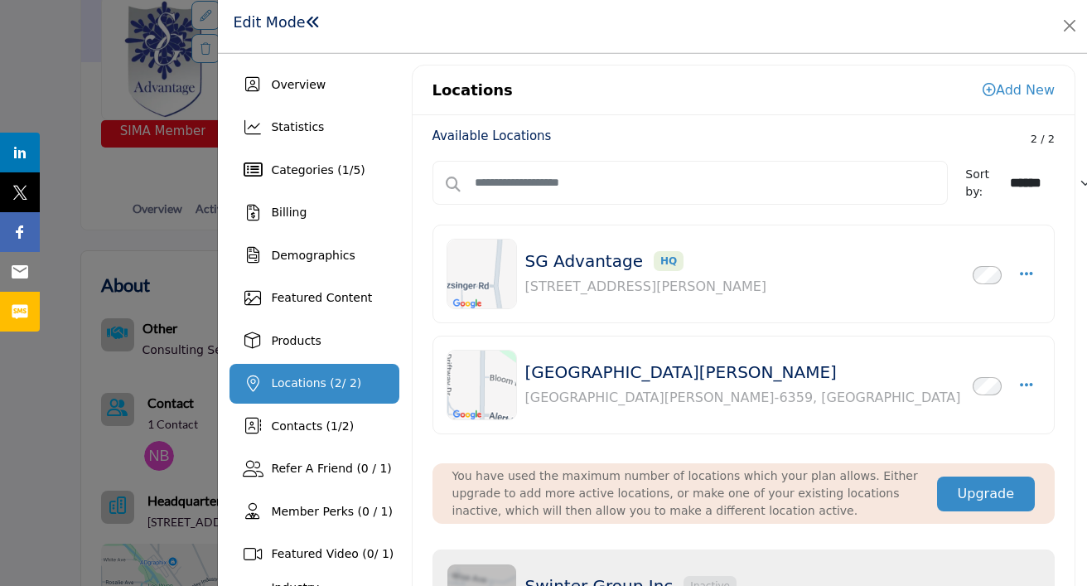
scroll to position [0, 2]
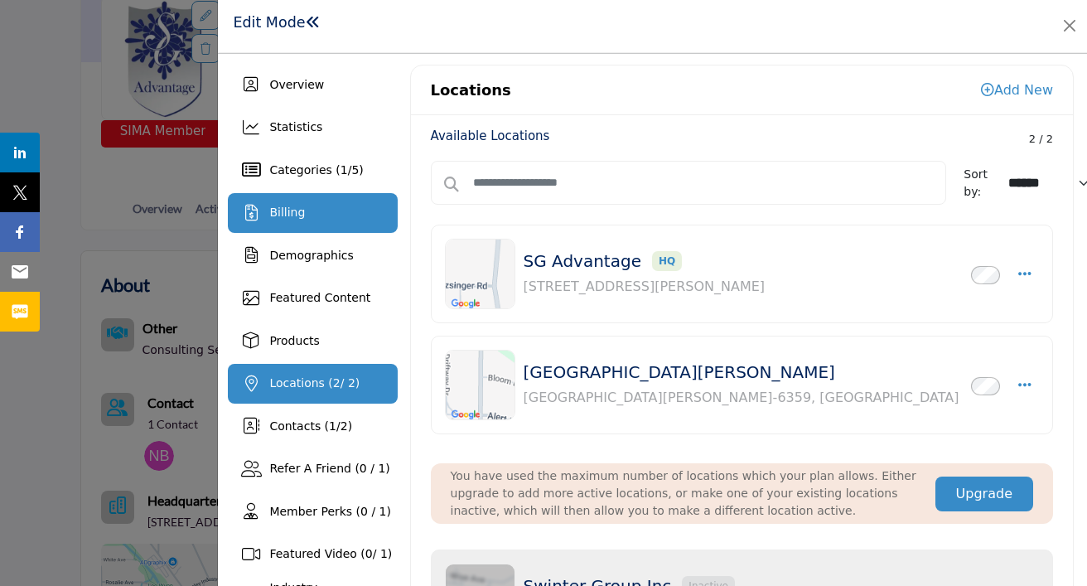
click at [291, 214] on span "Billing" at bounding box center [287, 211] width 36 height 13
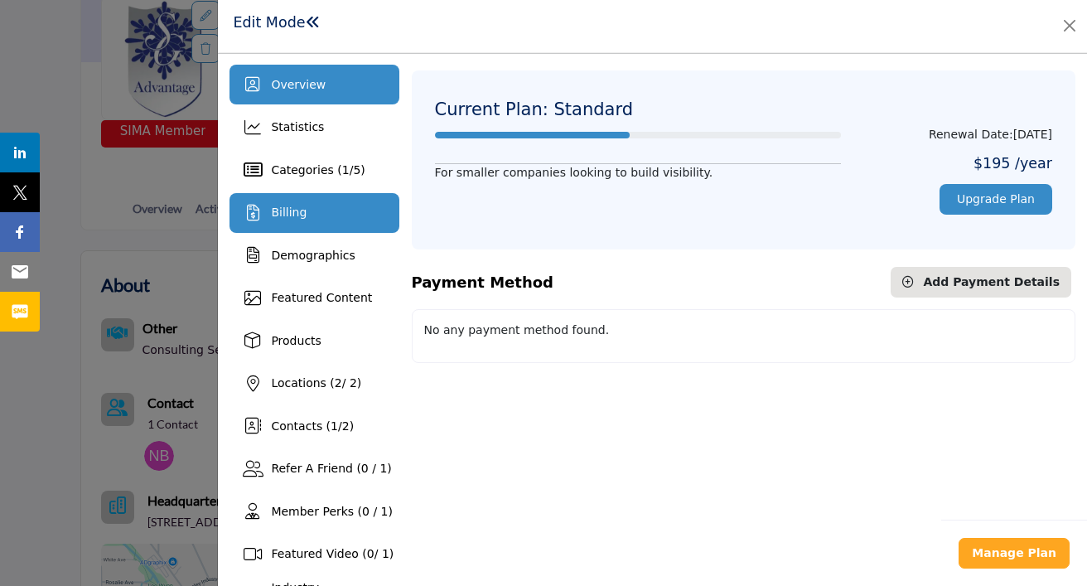
click at [313, 94] on div "Overview" at bounding box center [313, 85] width 169 height 40
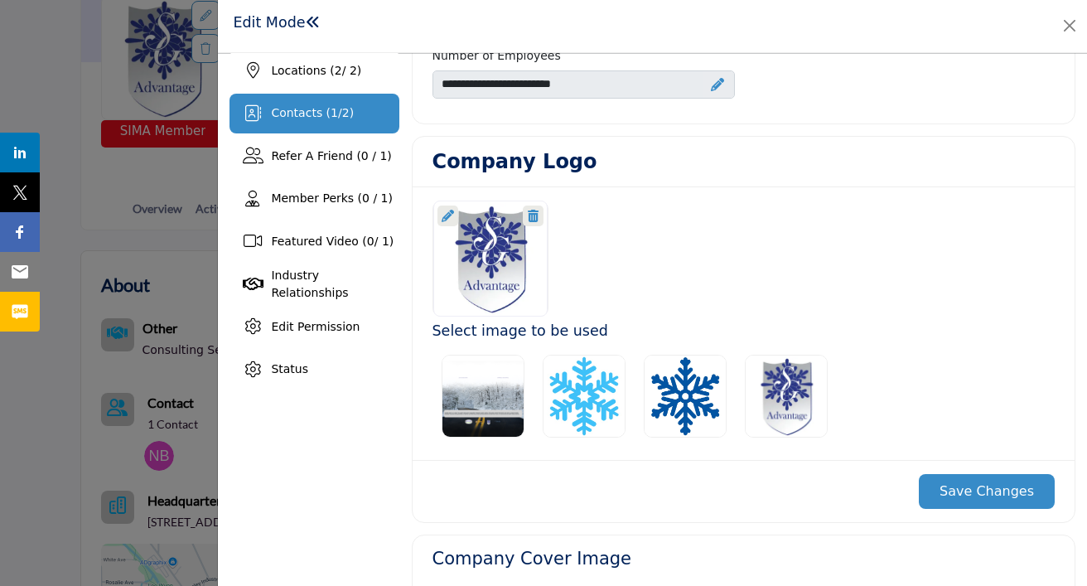
scroll to position [336, 0]
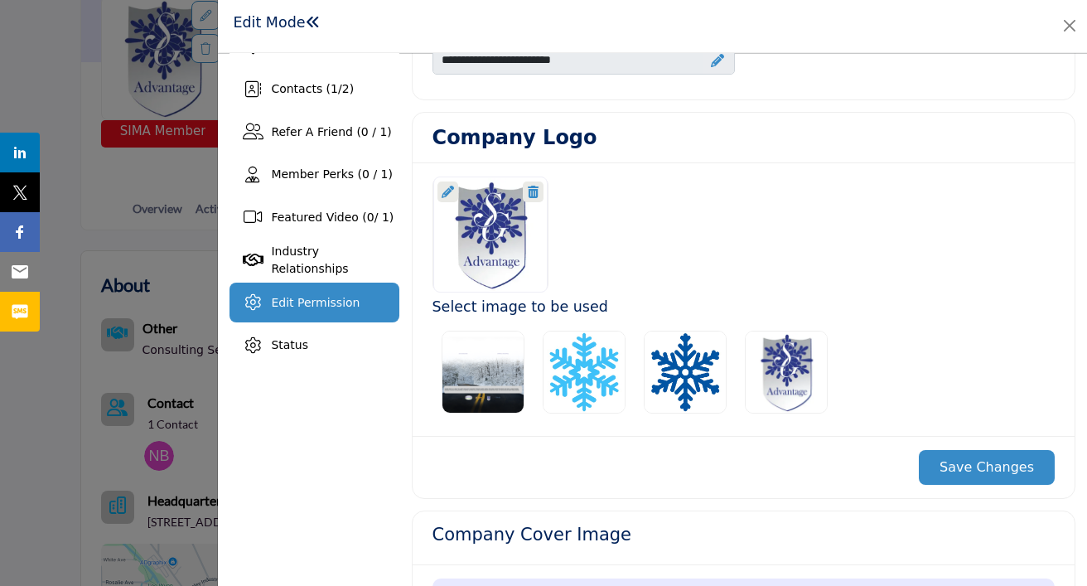
click at [311, 302] on span "Edit Permission" at bounding box center [315, 302] width 89 height 13
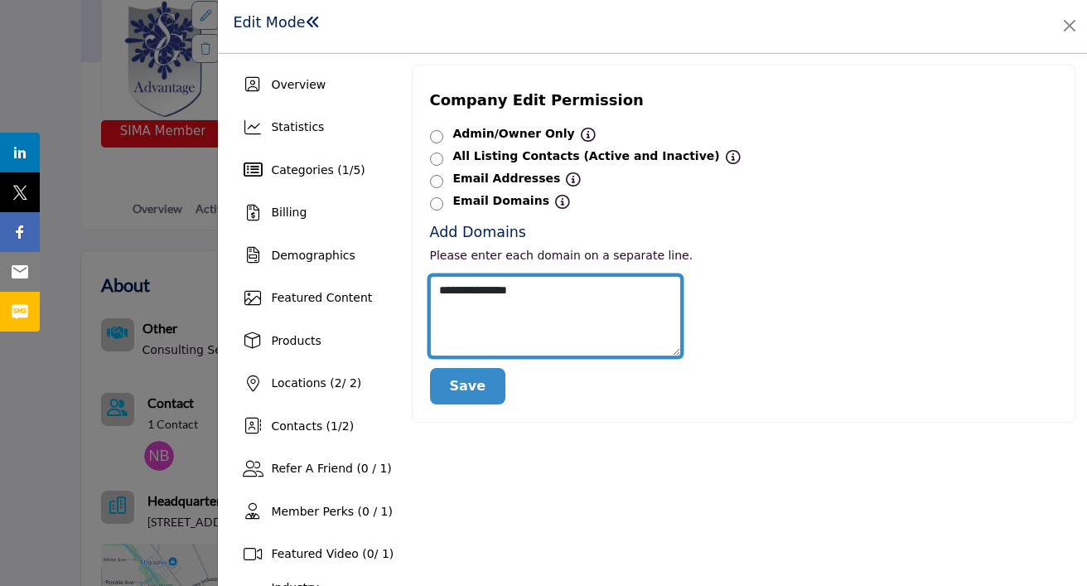
click at [564, 285] on textarea "**********" at bounding box center [555, 316] width 251 height 80
type textarea "**********"
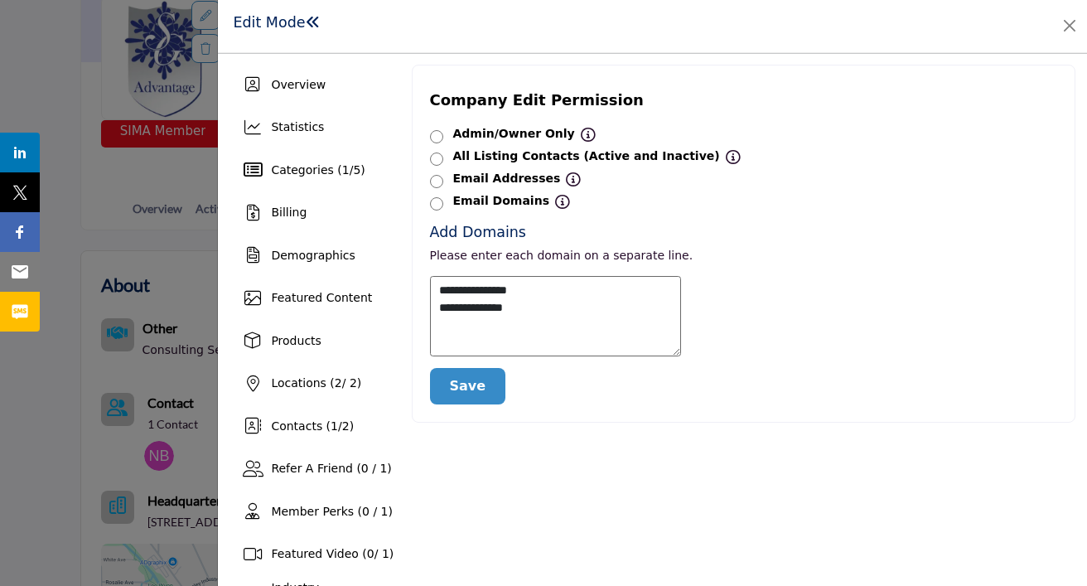
click at [472, 390] on button "Save" at bounding box center [468, 386] width 76 height 36
click at [1073, 22] on button "Close" at bounding box center [1069, 25] width 23 height 23
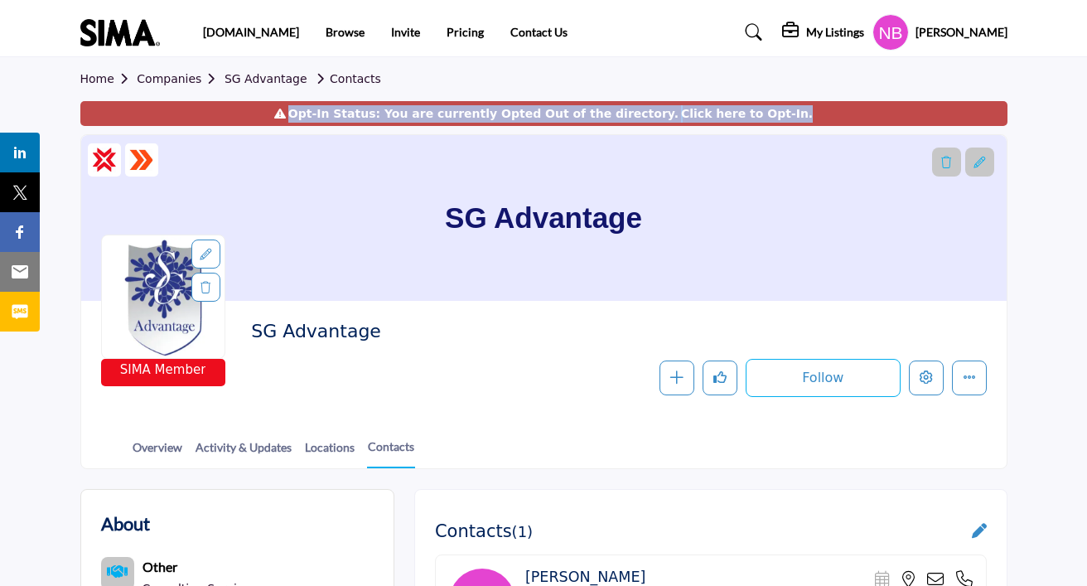
drag, startPoint x: 794, startPoint y: 112, endPoint x: 318, endPoint y: 118, distance: 475.5
click at [318, 118] on div "Opt-In Status: You are currently Opted Out of the directory. Click here to Opt-…" at bounding box center [543, 113] width 927 height 25
copy div "Opt-In Status: You are currently Opted Out of the directory. Click here to Opt-…"
click at [740, 111] on link "Click here to Opt-In." at bounding box center [747, 113] width 132 height 17
click at [746, 109] on link "Click here to Opt-In." at bounding box center [747, 113] width 132 height 17
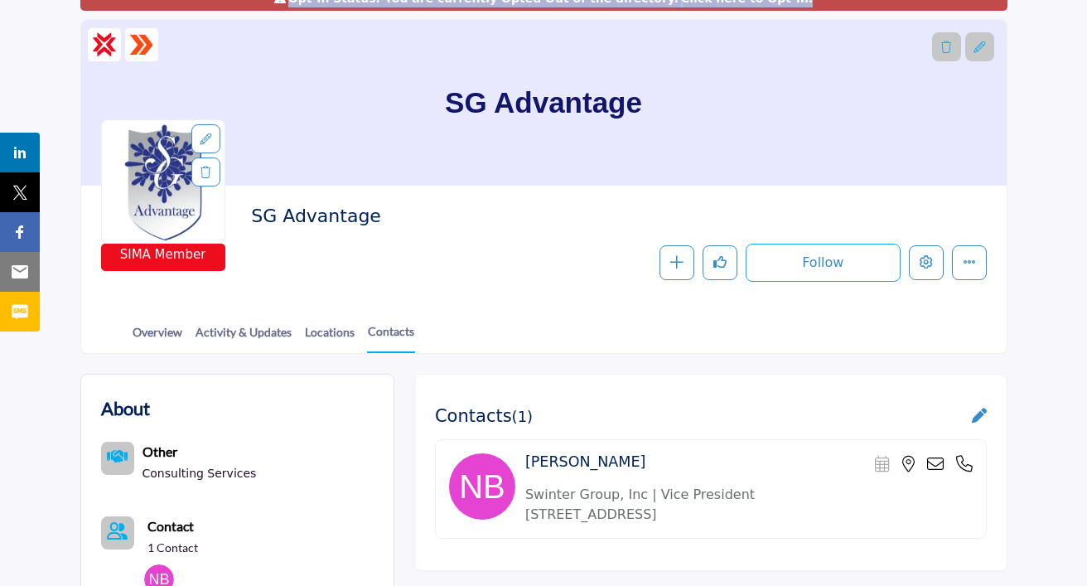
scroll to position [113, 0]
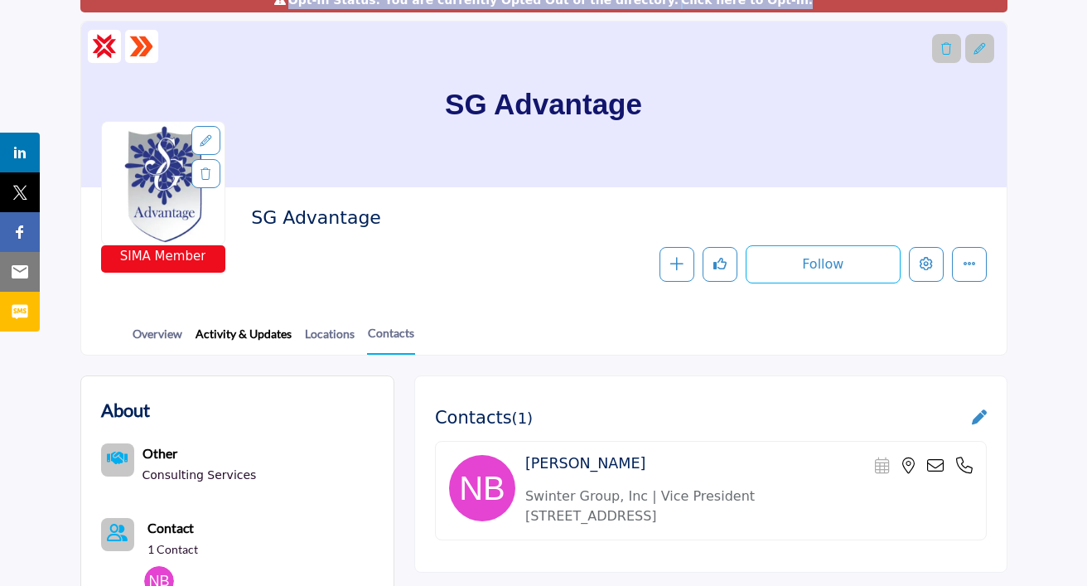
click at [249, 334] on link "Activity & Updates" at bounding box center [244, 339] width 98 height 29
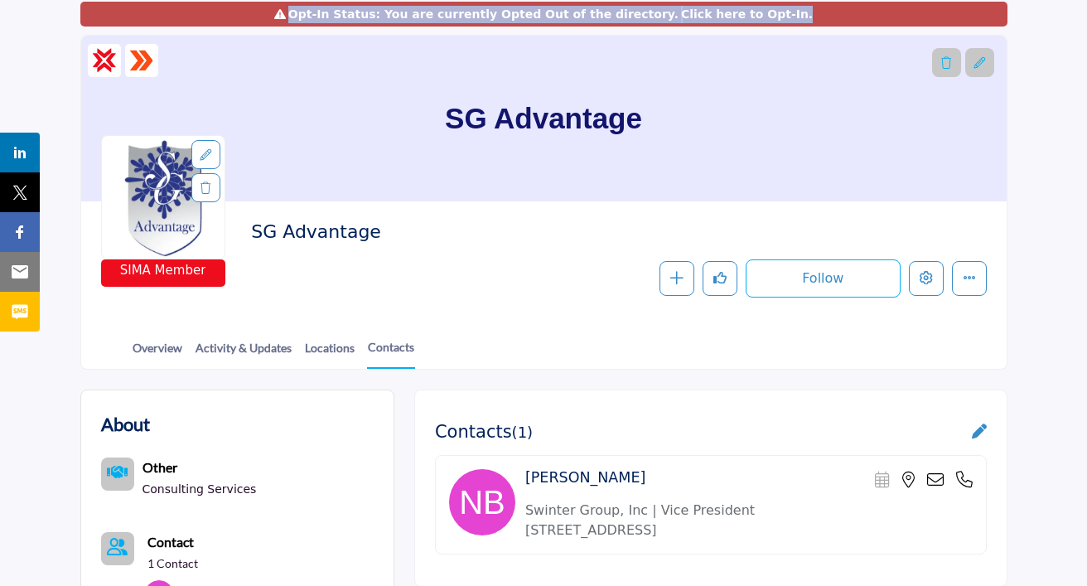
scroll to position [87, 0]
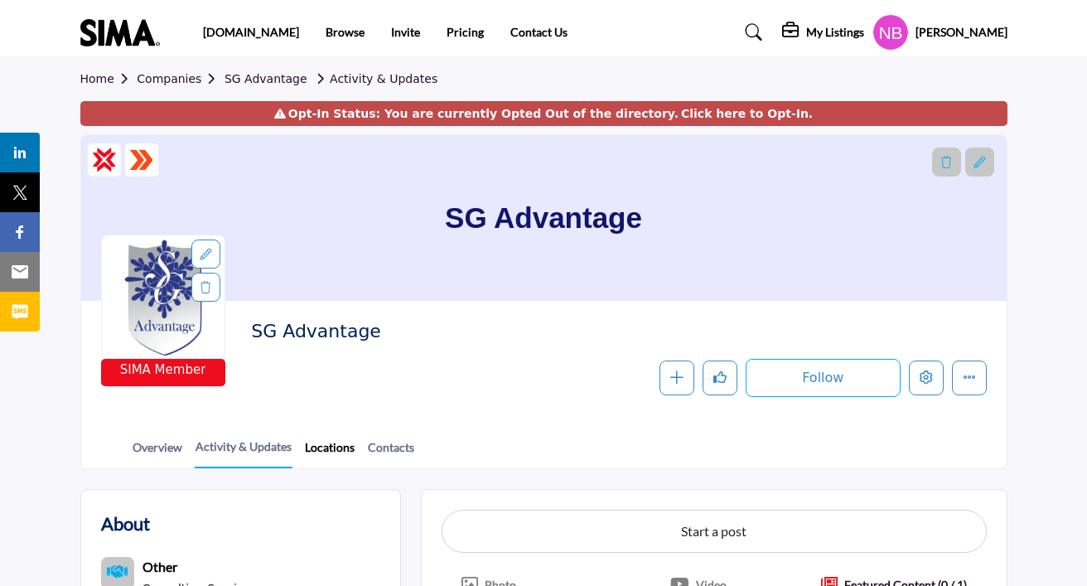
click at [343, 451] on link "Locations" at bounding box center [329, 452] width 51 height 29
click at [393, 445] on link "Contacts" at bounding box center [391, 452] width 48 height 29
click at [154, 460] on link "Overview" at bounding box center [157, 452] width 51 height 29
click at [157, 451] on link "Overview" at bounding box center [157, 452] width 51 height 29
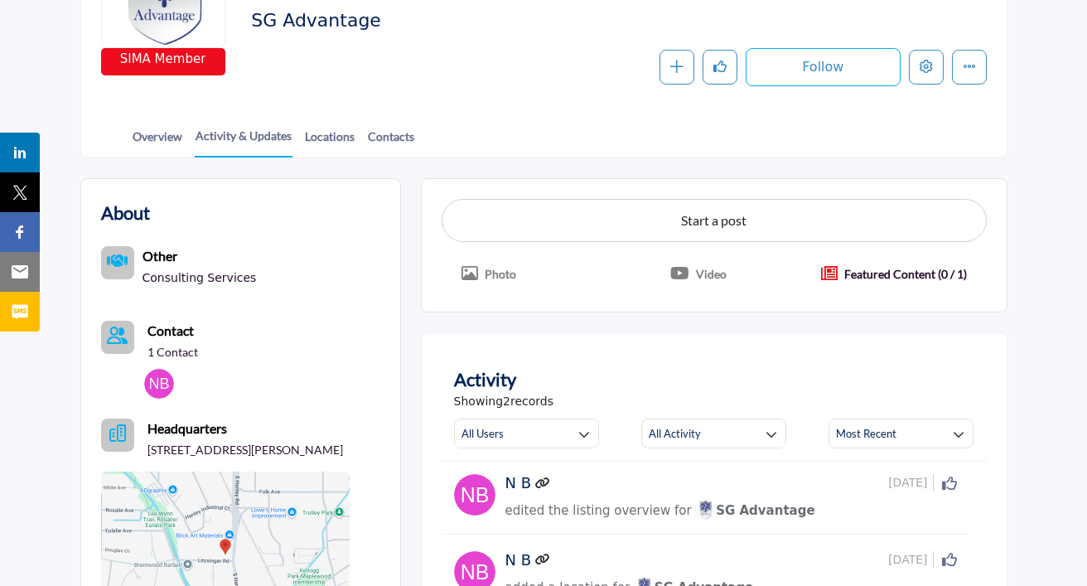
scroll to position [414, 0]
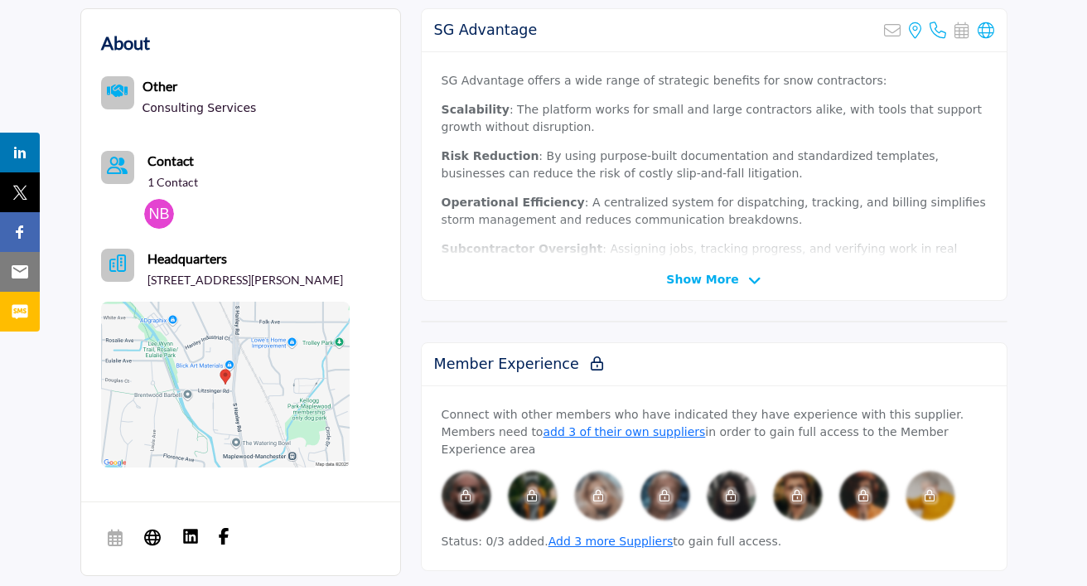
scroll to position [285, 0]
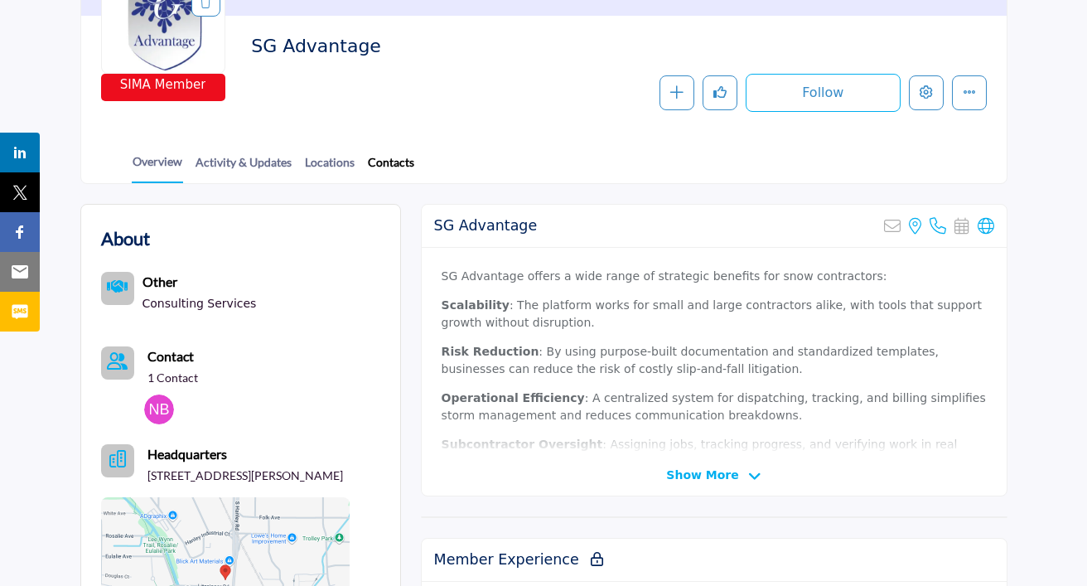
click at [403, 159] on link "Contacts" at bounding box center [391, 167] width 48 height 29
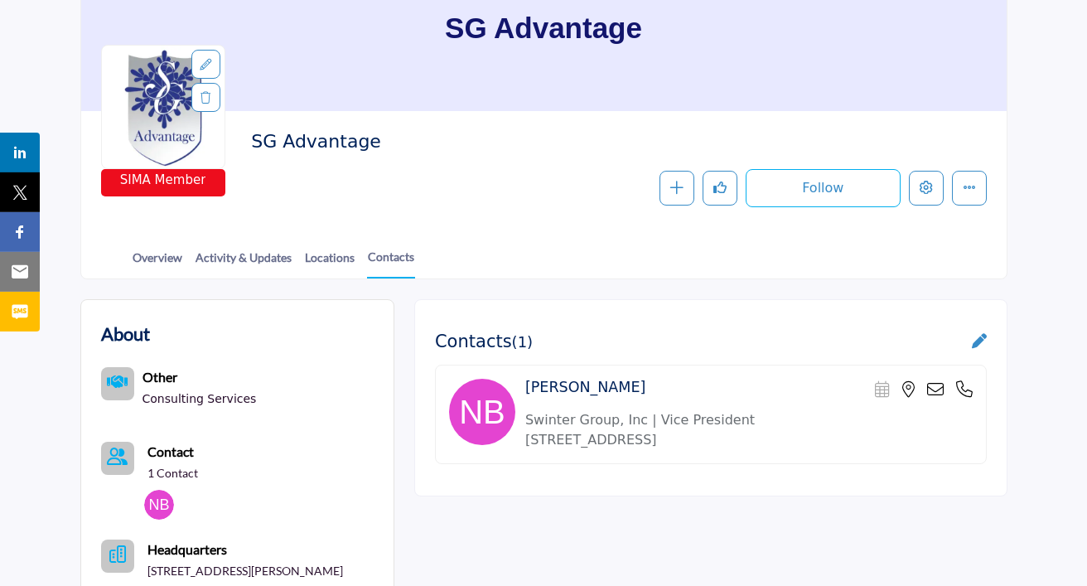
scroll to position [178, 0]
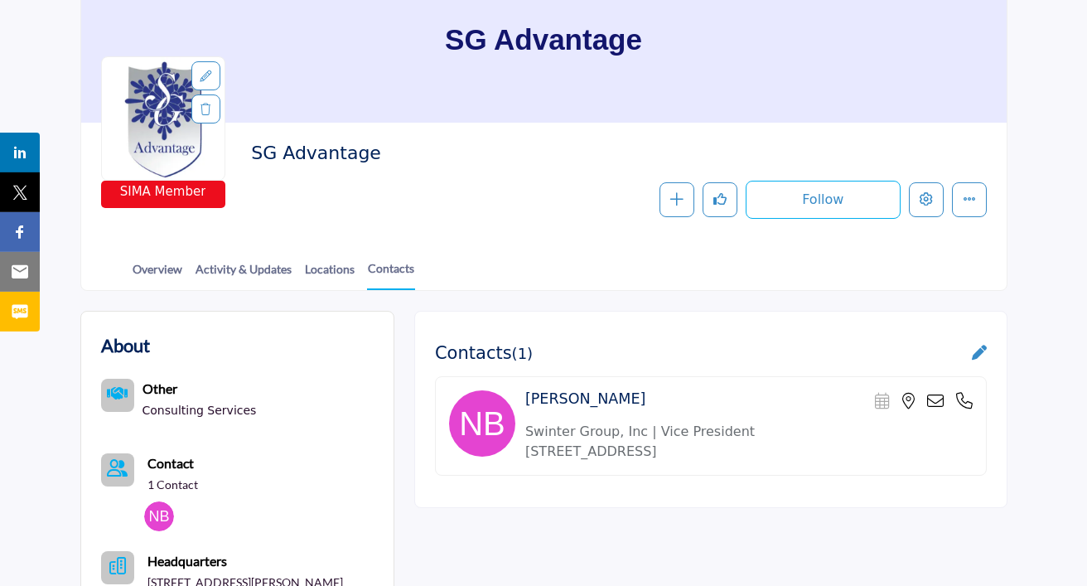
click at [970, 350] on div "Contacts ( 1 )" at bounding box center [711, 353] width 552 height 21
click at [983, 350] on icon at bounding box center [979, 352] width 15 height 15
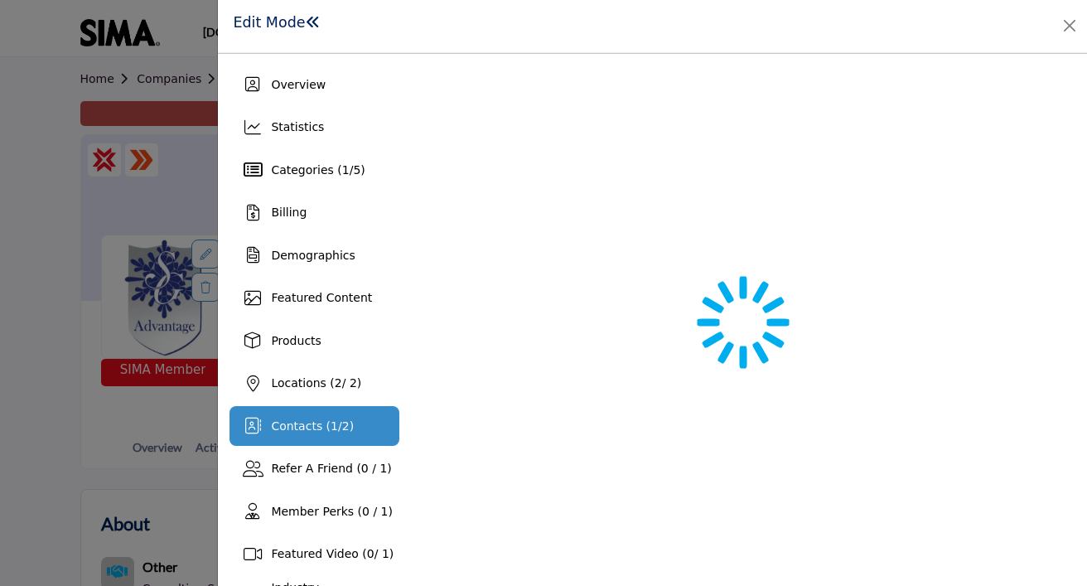
scroll to position [189, 0]
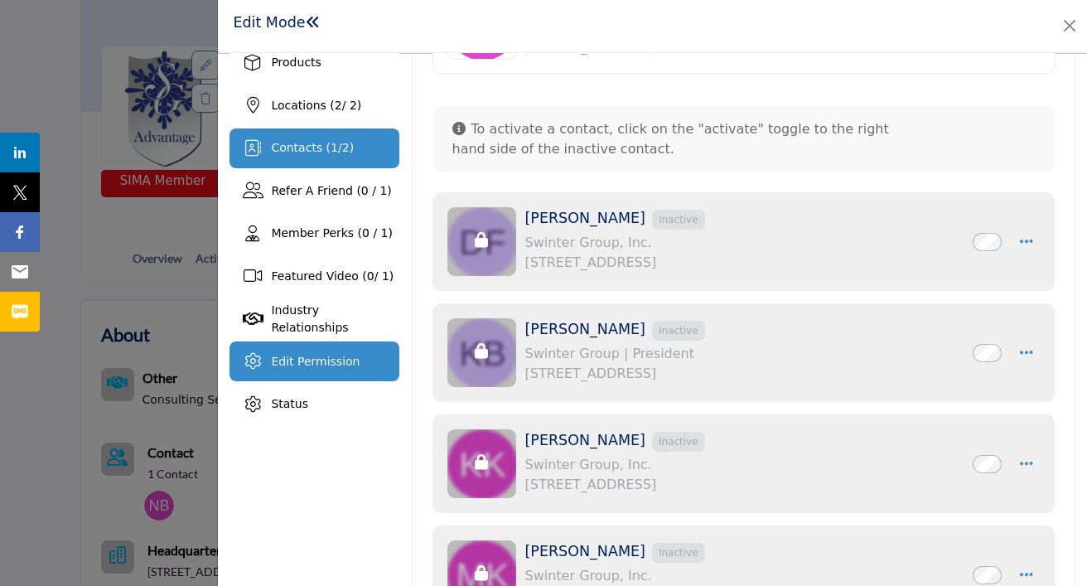
click at [313, 366] on span "Edit Permission" at bounding box center [315, 361] width 89 height 13
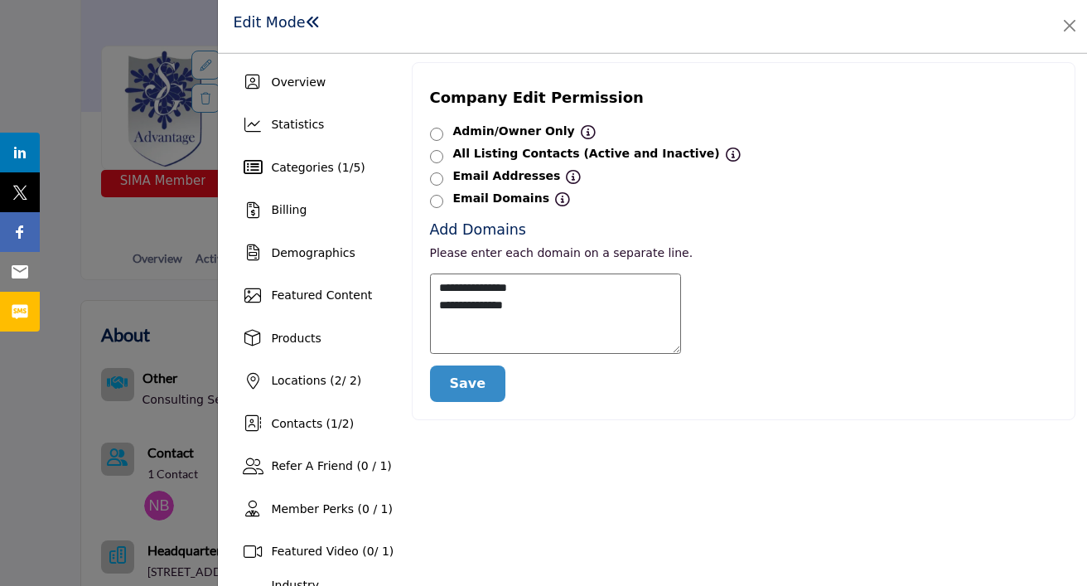
scroll to position [2, 0]
